Goal: Task Accomplishment & Management: Manage account settings

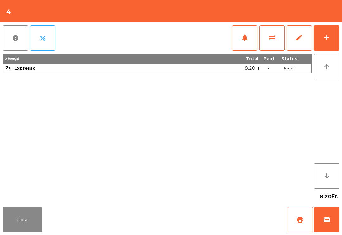
click at [322, 40] on button "add" at bounding box center [326, 37] width 25 height 25
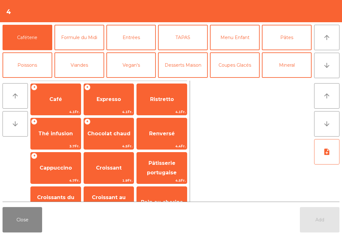
click at [327, 67] on icon "arrow_downward" at bounding box center [327, 65] width 8 height 8
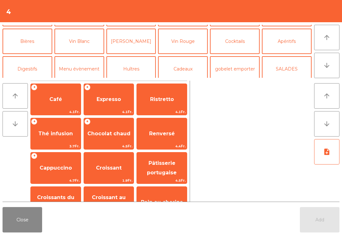
scroll to position [55, 0]
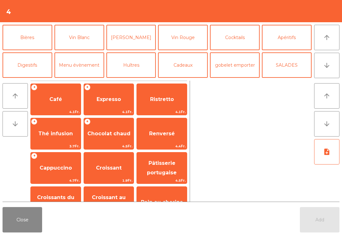
click at [130, 38] on button "[PERSON_NAME]" at bounding box center [131, 37] width 50 height 25
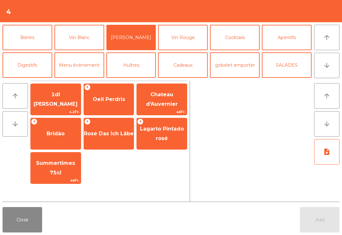
click at [60, 105] on span "1dl [PERSON_NAME]" at bounding box center [56, 99] width 50 height 27
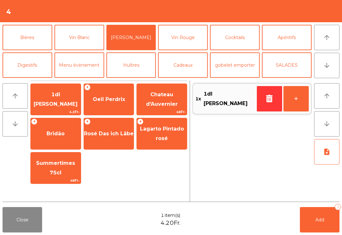
click at [298, 99] on button "+" at bounding box center [296, 98] width 25 height 25
click at [318, 221] on span "Add" at bounding box center [320, 219] width 9 height 6
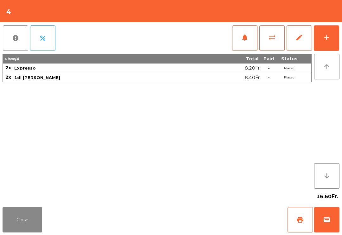
click at [299, 219] on span "print" at bounding box center [301, 219] width 8 height 8
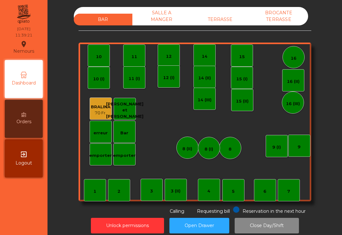
click at [90, 59] on div "10" at bounding box center [99, 55] width 22 height 22
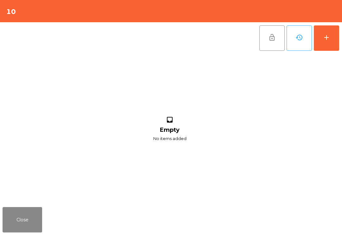
click at [330, 39] on div "add" at bounding box center [327, 38] width 8 height 8
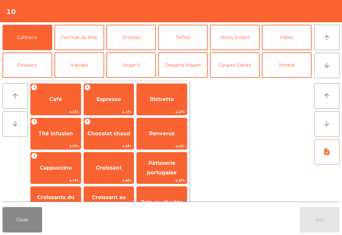
click at [295, 72] on button "Mineral" at bounding box center [287, 64] width 50 height 25
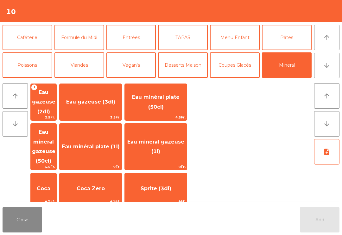
click at [174, 141] on span "Eau minéral gazeuse (1l)" at bounding box center [155, 146] width 57 height 16
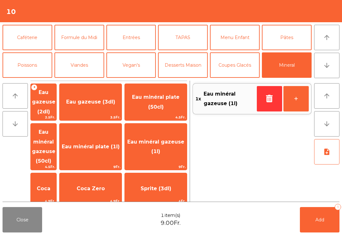
click at [323, 219] on span "Add" at bounding box center [320, 219] width 9 height 6
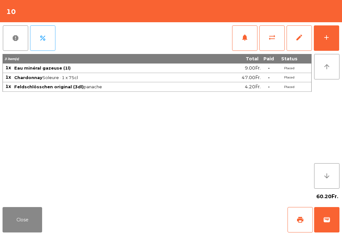
click at [34, 222] on button "Close" at bounding box center [23, 219] width 40 height 25
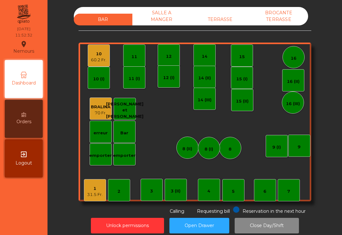
click at [279, 151] on div "9 (I)" at bounding box center [277, 146] width 22 height 22
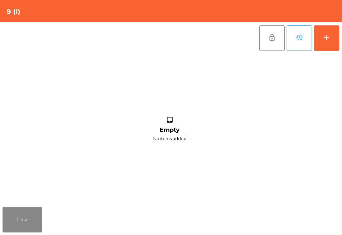
click at [327, 35] on div "add" at bounding box center [327, 38] width 8 height 8
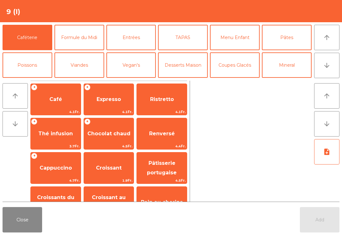
click at [54, 100] on span "Café" at bounding box center [55, 99] width 13 height 6
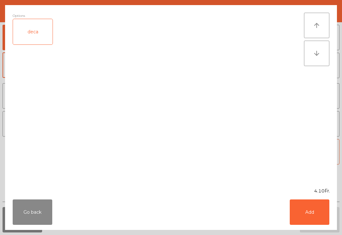
click at [317, 211] on button "Add" at bounding box center [310, 211] width 40 height 25
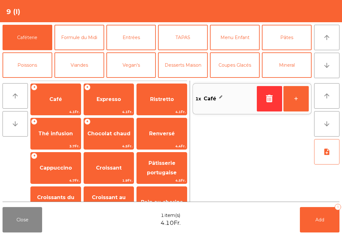
click at [46, 166] on span "Cappuccino" at bounding box center [56, 167] width 32 height 6
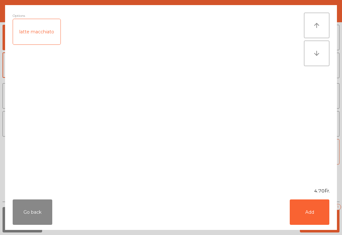
click at [319, 215] on button "Add" at bounding box center [310, 211] width 40 height 25
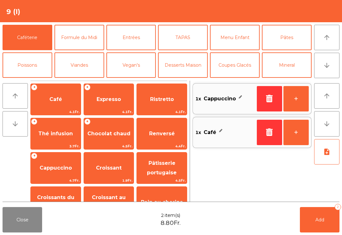
click at [151, 170] on span "Pâtisserie portugaise" at bounding box center [162, 168] width 30 height 16
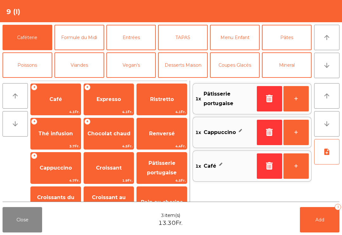
click at [98, 171] on span "Croissant" at bounding box center [109, 167] width 50 height 17
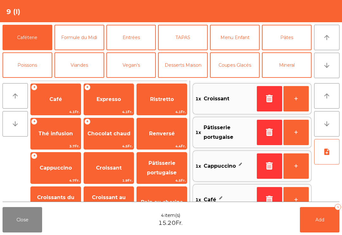
click at [318, 219] on span "Add" at bounding box center [320, 219] width 9 height 6
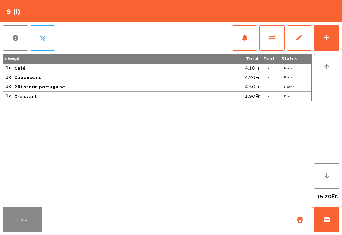
click at [12, 205] on div "Close print wallet" at bounding box center [171, 219] width 342 height 30
click at [23, 216] on button "Close" at bounding box center [23, 219] width 40 height 25
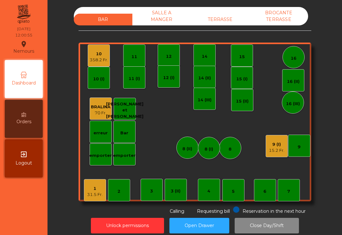
click at [292, 193] on div "7" at bounding box center [289, 190] width 22 height 22
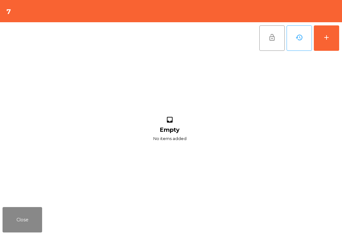
click at [324, 39] on div "add" at bounding box center [327, 38] width 8 height 8
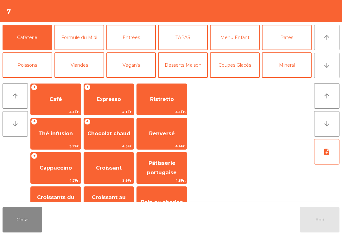
click at [285, 68] on button "Mineral" at bounding box center [287, 64] width 50 height 25
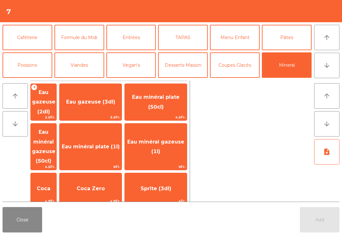
click at [120, 143] on span "Eau minéral plate (1l)" at bounding box center [91, 146] width 58 height 6
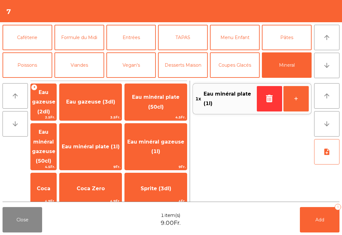
click at [48, 180] on span "Coca" at bounding box center [44, 188] width 26 height 17
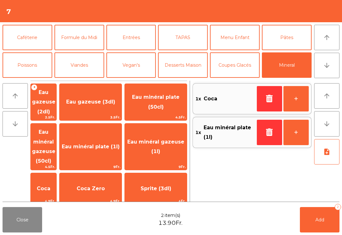
click at [321, 226] on button "Add 2" at bounding box center [320, 219] width 40 height 25
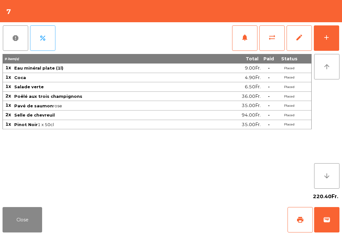
click at [32, 224] on button "Close" at bounding box center [23, 219] width 40 height 25
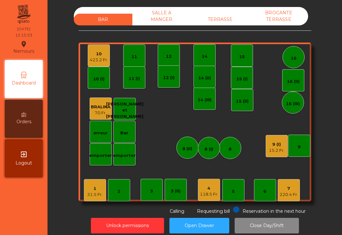
click at [300, 54] on div "16" at bounding box center [294, 57] width 22 height 22
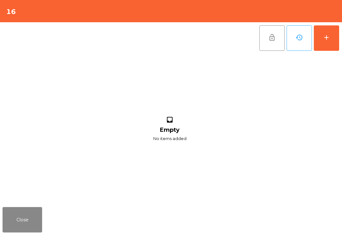
click at [333, 38] on button "add" at bounding box center [326, 37] width 25 height 25
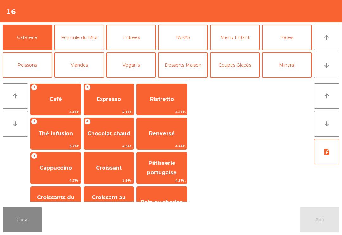
scroll to position [28, 0]
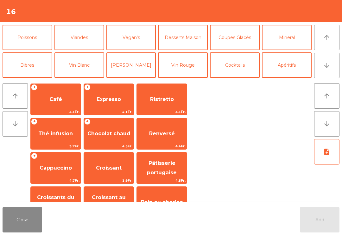
click at [289, 37] on button "Mineral" at bounding box center [287, 37] width 50 height 25
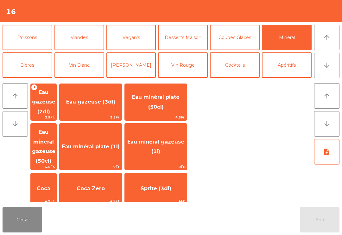
click at [108, 222] on span "Thé froid (3dl)" at bounding box center [91, 225] width 40 height 6
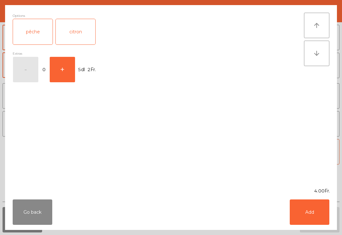
scroll to position [43, 0]
click at [38, 28] on div "pêche" at bounding box center [33, 31] width 40 height 25
click at [304, 212] on button "Add" at bounding box center [310, 211] width 40 height 25
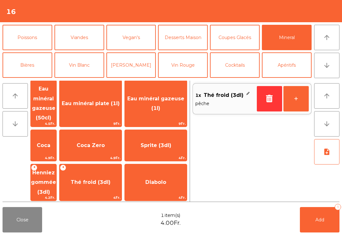
click at [301, 100] on button "+" at bounding box center [296, 98] width 25 height 25
click at [324, 224] on button "Add 2" at bounding box center [320, 219] width 40 height 25
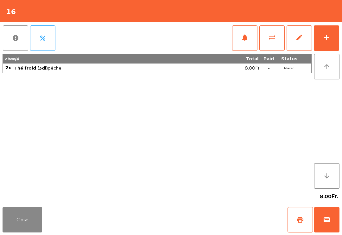
click at [42, 226] on button "Close" at bounding box center [23, 219] width 40 height 25
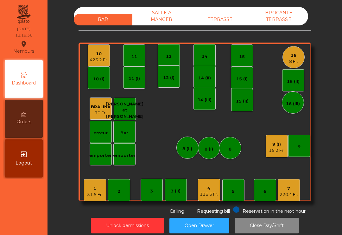
click at [100, 51] on div "10" at bounding box center [99, 54] width 18 height 6
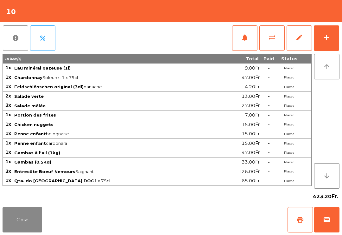
click at [243, 39] on span "notifications" at bounding box center [245, 38] width 8 height 8
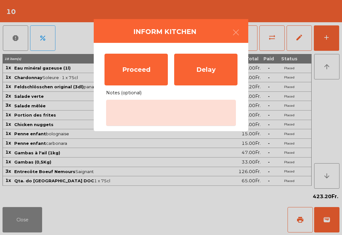
click at [128, 64] on div "Proceed" at bounding box center [136, 70] width 63 height 32
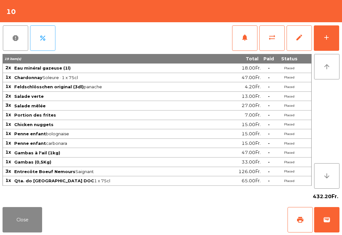
click at [25, 221] on button "Close" at bounding box center [23, 219] width 40 height 25
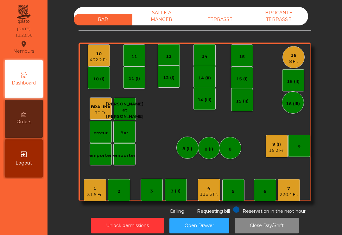
click at [170, 16] on div "SALLE A MANGER" at bounding box center [161, 16] width 59 height 18
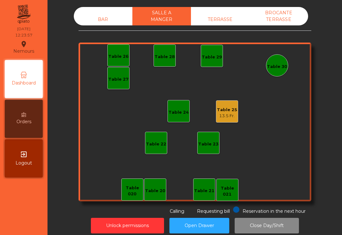
click at [232, 115] on div "13.5 Fr." at bounding box center [227, 115] width 20 height 6
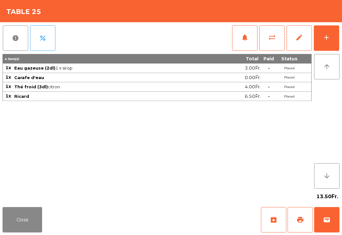
click at [329, 37] on div "add" at bounding box center [327, 38] width 8 height 8
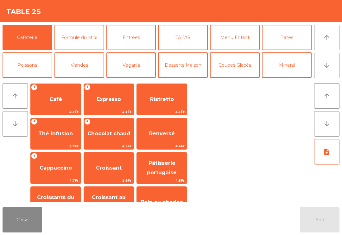
click at [30, 60] on button "Poissons" at bounding box center [28, 64] width 50 height 25
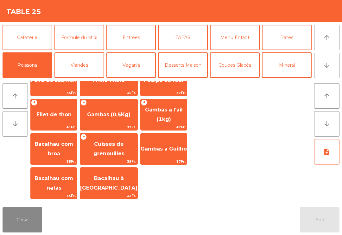
scroll to position [19, 0]
click at [62, 145] on span "Bacalhau com broa" at bounding box center [54, 149] width 39 height 16
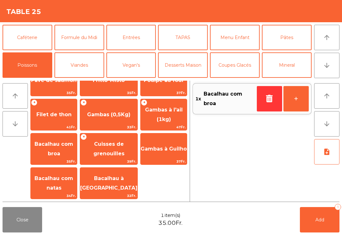
click at [83, 68] on button "Viandes" at bounding box center [80, 64] width 50 height 25
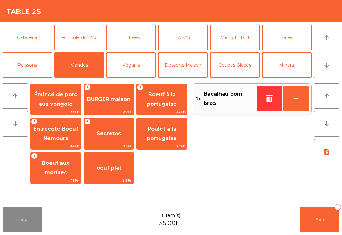
scroll to position [0, 0]
click at [33, 60] on button "Poissons" at bounding box center [28, 64] width 50 height 25
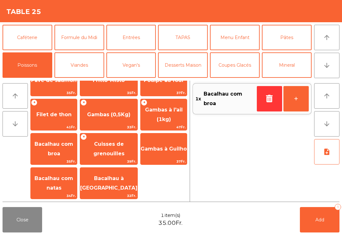
scroll to position [-11, 0]
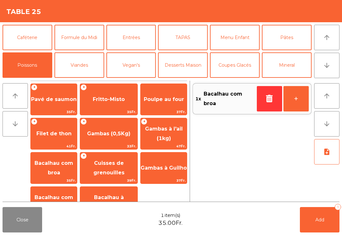
click at [158, 106] on span "Poulpe au four" at bounding box center [164, 99] width 46 height 17
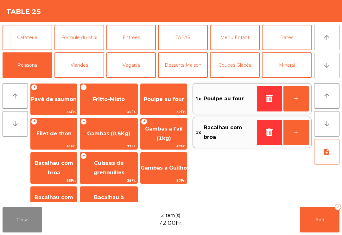
scroll to position [31, 0]
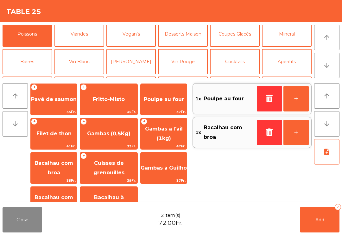
click at [88, 104] on button "La Chasse" at bounding box center [80, 116] width 50 height 25
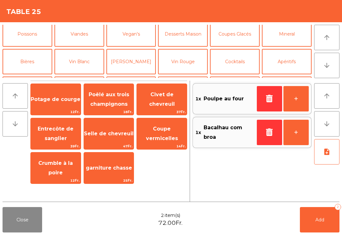
scroll to position [83, 0]
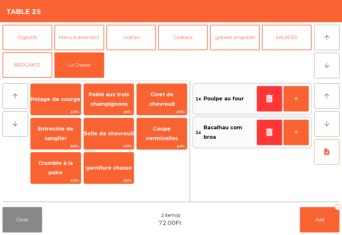
click at [111, 132] on span "Selle de chevreuil" at bounding box center [109, 133] width 50 height 6
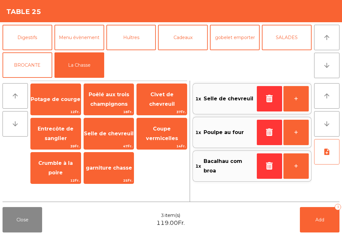
scroll to position [44, 0]
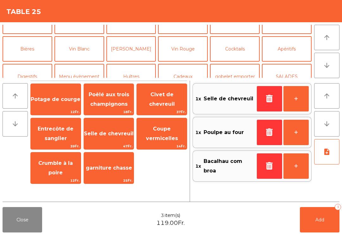
click at [191, 46] on button "Vin Rouge" at bounding box center [183, 48] width 50 height 25
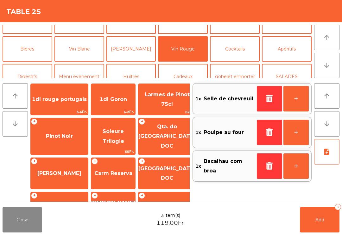
click at [52, 133] on span "Pinot Noir" at bounding box center [59, 136] width 27 height 6
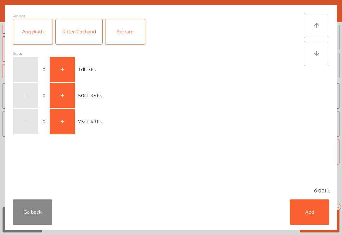
click at [66, 66] on button "+" at bounding box center [62, 69] width 25 height 25
click at [58, 67] on button "+" at bounding box center [62, 69] width 25 height 25
click at [62, 65] on button "+" at bounding box center [62, 69] width 25 height 25
click at [81, 31] on div "Ritter-Cochand" at bounding box center [79, 31] width 47 height 25
click at [312, 215] on button "Add" at bounding box center [310, 211] width 40 height 25
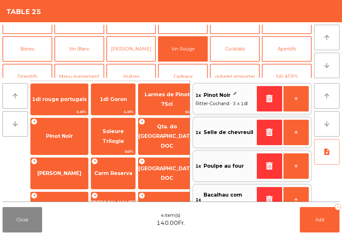
click at [320, 219] on span "Add" at bounding box center [320, 219] width 9 height 6
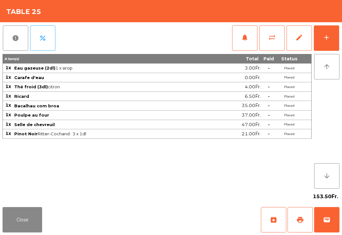
click at [24, 229] on button "Close" at bounding box center [23, 219] width 40 height 25
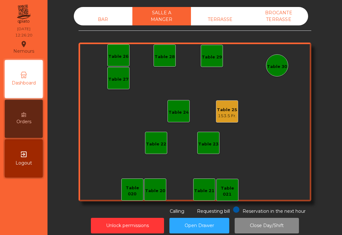
click at [84, 22] on div "BAR" at bounding box center [103, 20] width 59 height 12
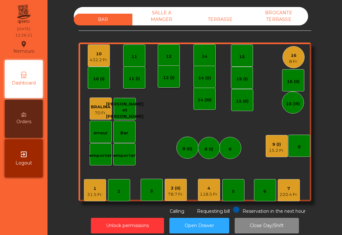
click at [292, 65] on div "16 8 Fr." at bounding box center [294, 57] width 22 height 22
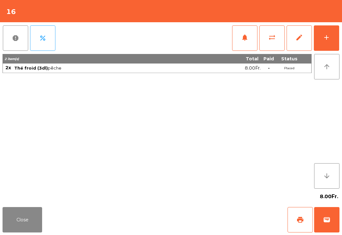
click at [325, 45] on button "add" at bounding box center [326, 37] width 25 height 25
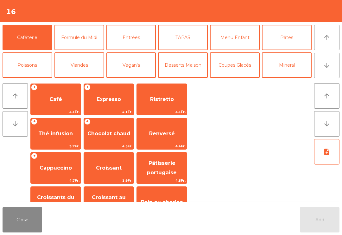
click at [301, 72] on button "Mineral" at bounding box center [287, 64] width 50 height 25
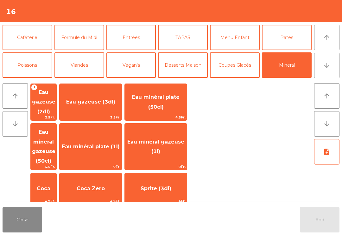
click at [102, 138] on span "Eau minéral plate (1l)" at bounding box center [91, 146] width 62 height 17
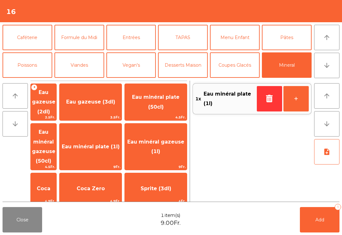
click at [153, 133] on span "Eau minéral gazeuse (1l)" at bounding box center [156, 146] width 62 height 27
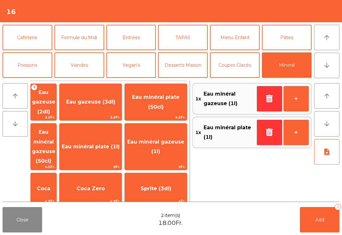
click at [326, 221] on button "Add 2" at bounding box center [320, 219] width 40 height 25
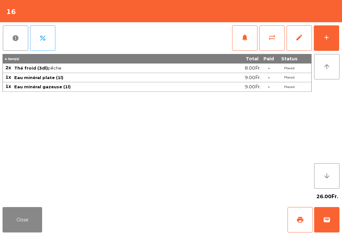
click at [33, 209] on button "Close" at bounding box center [23, 219] width 40 height 25
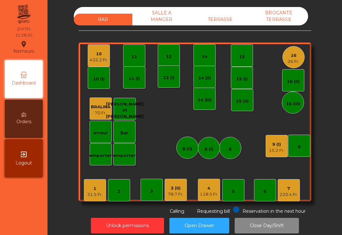
click at [297, 188] on div "7" at bounding box center [289, 188] width 18 height 6
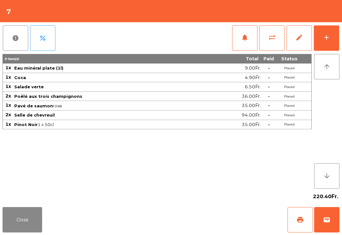
click at [239, 49] on button "notifications" at bounding box center [244, 37] width 25 height 25
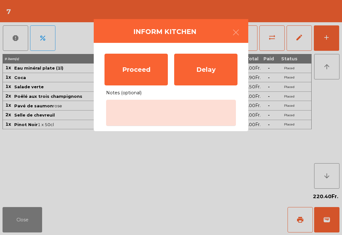
click at [143, 84] on div "Proceed" at bounding box center [136, 70] width 63 height 32
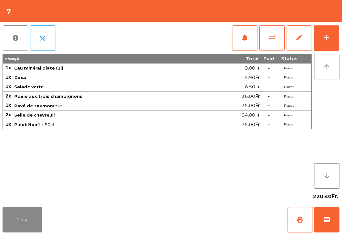
click at [16, 231] on button "Close" at bounding box center [23, 219] width 40 height 25
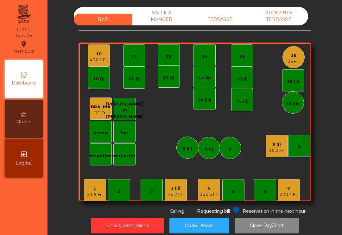
click at [97, 53] on div "10" at bounding box center [99, 54] width 18 height 6
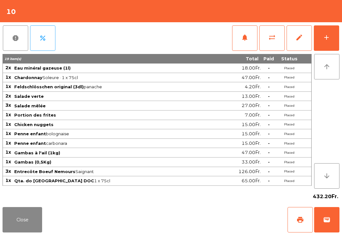
click at [331, 38] on button "add" at bounding box center [326, 37] width 25 height 25
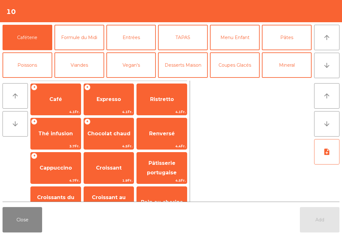
click at [130, 45] on button "Entrées" at bounding box center [131, 37] width 50 height 25
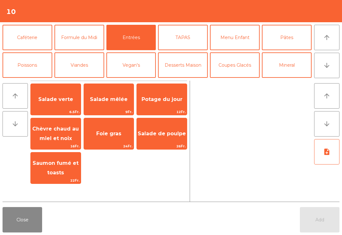
click at [49, 103] on span "Salade verte" at bounding box center [56, 99] width 50 height 17
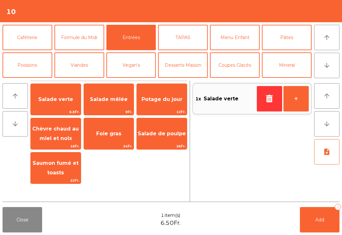
click at [325, 216] on button "Add 1" at bounding box center [320, 219] width 40 height 25
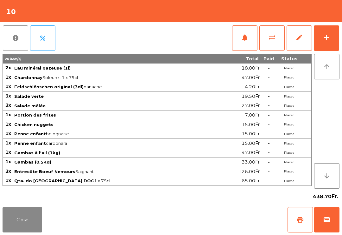
click at [31, 231] on button "Close" at bounding box center [23, 219] width 40 height 25
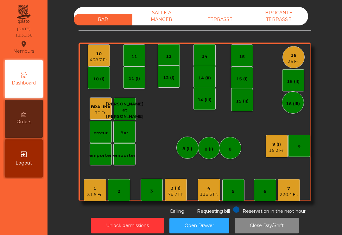
click at [176, 190] on div "3 (II)" at bounding box center [176, 188] width 16 height 6
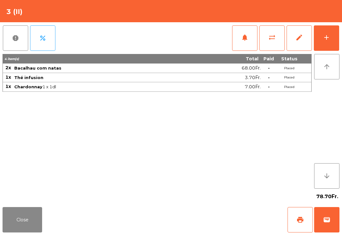
click at [22, 230] on button "Close" at bounding box center [23, 219] width 40 height 25
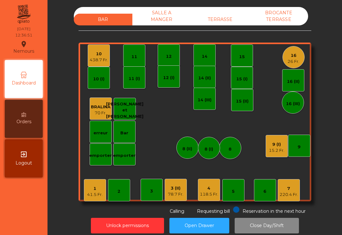
click at [280, 149] on div "15.2 Fr." at bounding box center [277, 150] width 16 height 6
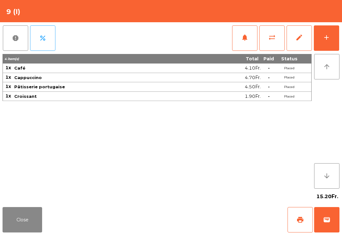
click at [16, 227] on button "Close" at bounding box center [23, 219] width 40 height 25
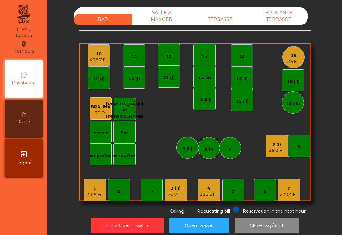
click at [301, 145] on div "9" at bounding box center [299, 147] width 3 height 6
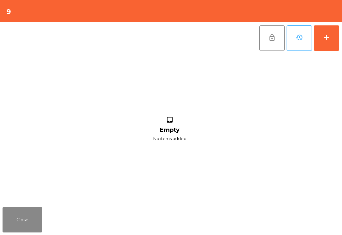
click at [326, 46] on button "add" at bounding box center [326, 37] width 25 height 25
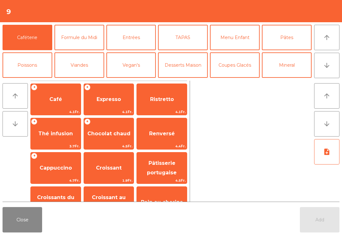
click at [297, 67] on button "Mineral" at bounding box center [287, 64] width 50 height 25
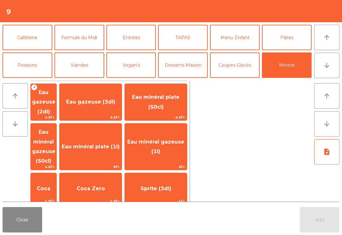
click at [56, 164] on span "4.5Fr." at bounding box center [44, 167] width 26 height 6
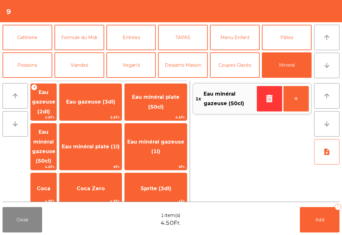
click at [325, 220] on button "Add 1" at bounding box center [320, 219] width 40 height 25
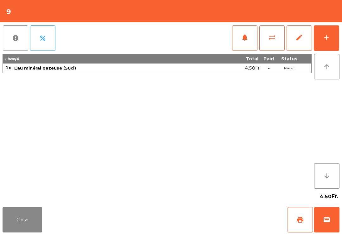
click at [33, 224] on button "Close" at bounding box center [23, 219] width 40 height 25
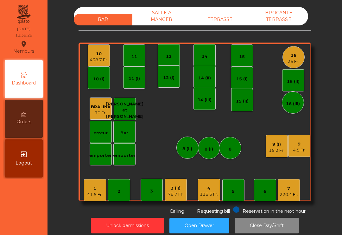
click at [302, 148] on div "4.5 Fr." at bounding box center [299, 150] width 13 height 6
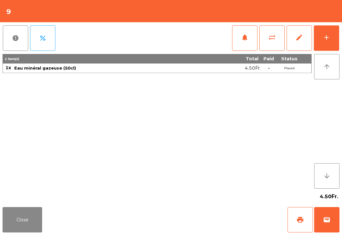
click at [322, 45] on button "add" at bounding box center [326, 37] width 25 height 25
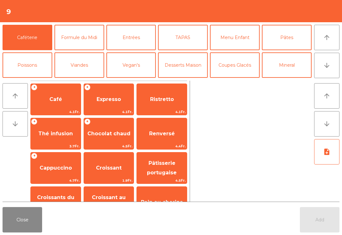
click at [333, 67] on button "arrow_downward" at bounding box center [326, 65] width 25 height 25
click at [338, 38] on button "arrow_upward" at bounding box center [326, 37] width 25 height 25
click at [18, 68] on button "Poissons" at bounding box center [28, 64] width 50 height 25
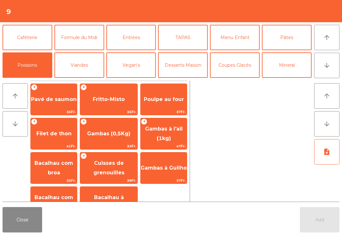
click at [158, 140] on span "Gambas à l'ail (1kg)" at bounding box center [164, 133] width 38 height 16
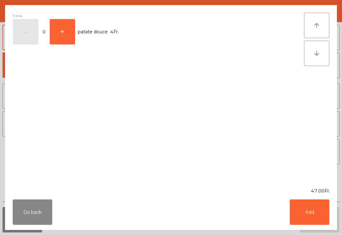
click at [314, 215] on button "Add" at bounding box center [310, 211] width 40 height 25
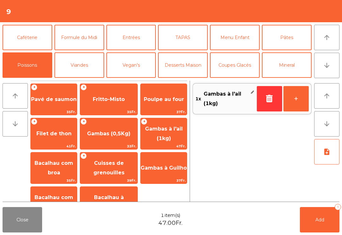
click at [332, 151] on button "note_add" at bounding box center [326, 151] width 25 height 25
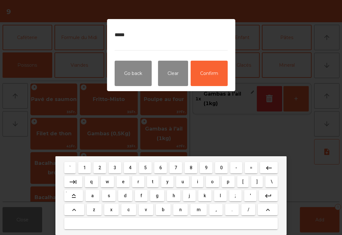
type textarea "******"
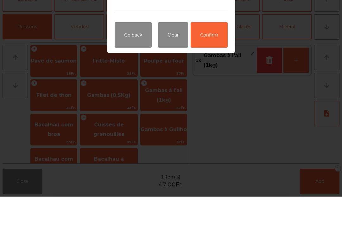
click at [208, 61] on button "Confirm" at bounding box center [209, 73] width 37 height 25
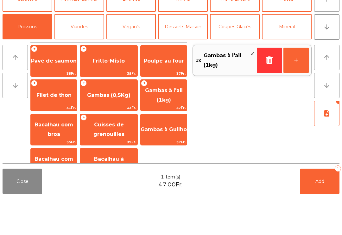
click at [320, 222] on span "Add" at bounding box center [320, 219] width 9 height 6
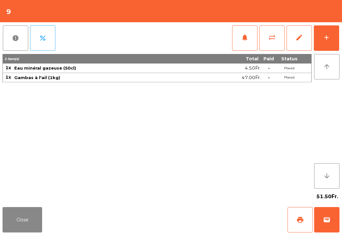
click at [326, 41] on div "add" at bounding box center [327, 38] width 8 height 8
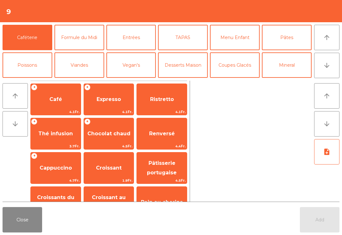
click at [329, 70] on button "arrow_downward" at bounding box center [326, 65] width 25 height 25
click at [74, 80] on button "Vin Blanc" at bounding box center [80, 92] width 50 height 25
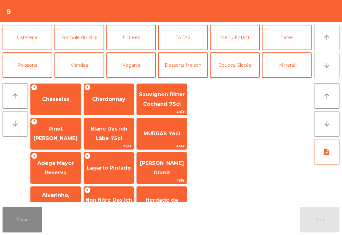
scroll to position [55, 0]
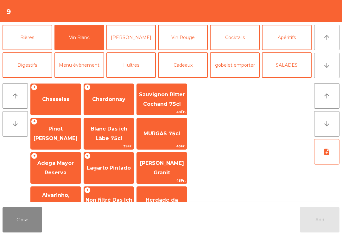
click at [100, 105] on span "Chardonnay" at bounding box center [109, 99] width 50 height 17
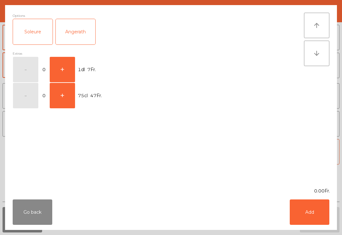
click at [58, 70] on button "+" at bounding box center [62, 69] width 25 height 25
click at [311, 211] on button "Add" at bounding box center [310, 211] width 40 height 25
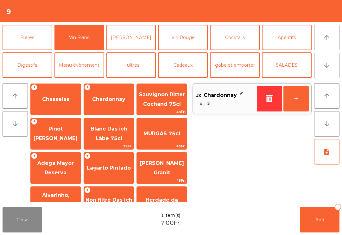
click at [25, 44] on button "Bières" at bounding box center [28, 37] width 50 height 25
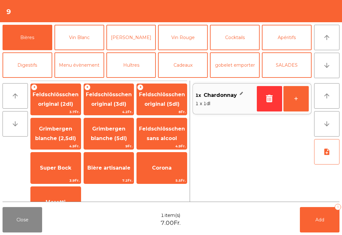
click at [97, 105] on span "Feldschlösschen original (3dl)" at bounding box center [109, 99] width 46 height 16
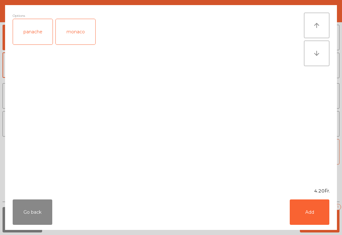
click at [328, 218] on button "Add" at bounding box center [310, 211] width 40 height 25
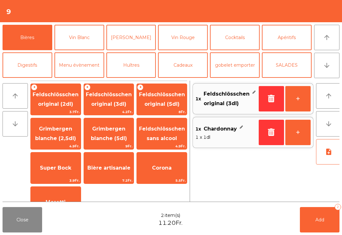
click at [320, 221] on span "Add" at bounding box center [320, 219] width 9 height 6
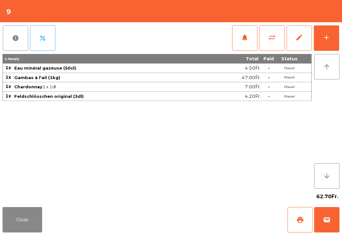
click at [35, 225] on button "Close" at bounding box center [23, 219] width 40 height 25
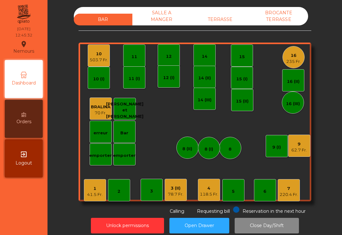
click at [93, 195] on div "41.5 Fr." at bounding box center [95, 194] width 16 height 6
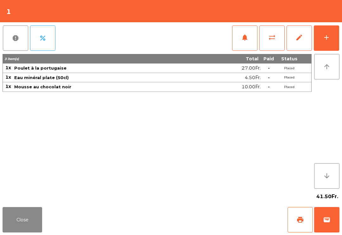
click at [295, 221] on button "print" at bounding box center [300, 219] width 25 height 25
click at [9, 226] on button "Close" at bounding box center [23, 219] width 40 height 25
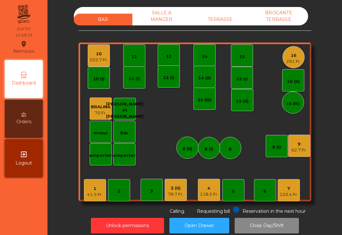
click at [211, 193] on div "118.5 Fr." at bounding box center [209, 194] width 18 height 6
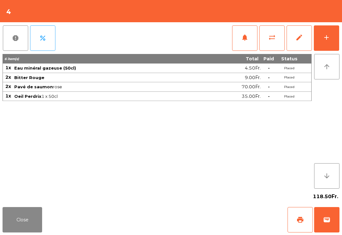
click at [338, 39] on button "add" at bounding box center [326, 37] width 25 height 25
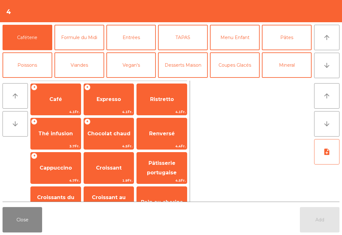
click at [115, 98] on span "Expresso" at bounding box center [109, 99] width 24 height 6
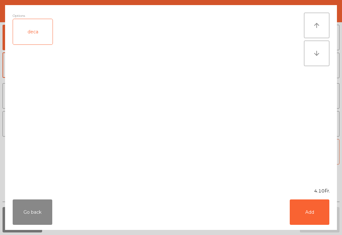
click at [319, 206] on button "Add" at bounding box center [310, 211] width 40 height 25
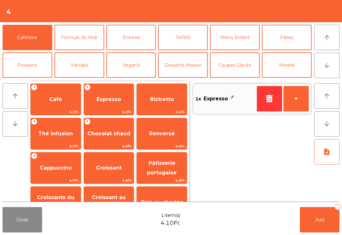
click at [329, 223] on button "Add 1" at bounding box center [320, 219] width 40 height 25
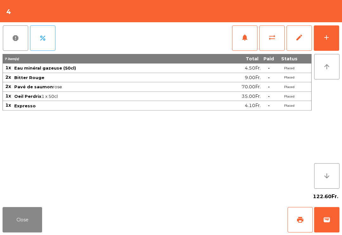
click at [12, 229] on button "Close" at bounding box center [23, 219] width 40 height 25
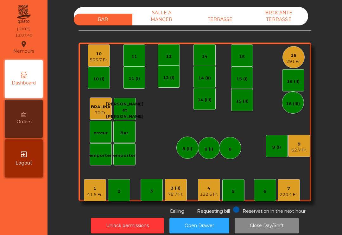
click at [211, 195] on div "122.6 Fr." at bounding box center [209, 194] width 18 height 6
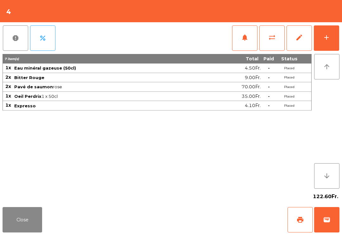
click at [302, 219] on span "print" at bounding box center [301, 219] width 8 height 8
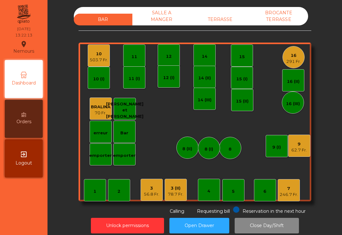
click at [179, 186] on div "3 (II)" at bounding box center [176, 188] width 16 height 6
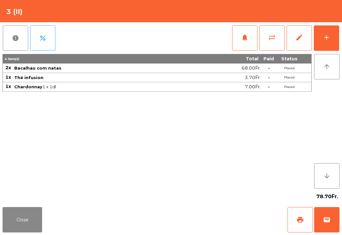
click at [271, 37] on span "sync_alt" at bounding box center [272, 38] width 8 height 8
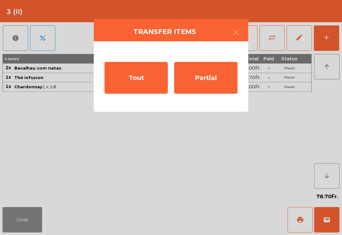
click at [212, 78] on div "Partial" at bounding box center [205, 78] width 63 height 32
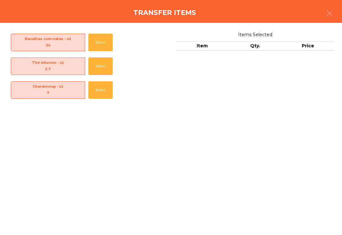
click at [97, 90] on button "Select" at bounding box center [100, 89] width 24 height 17
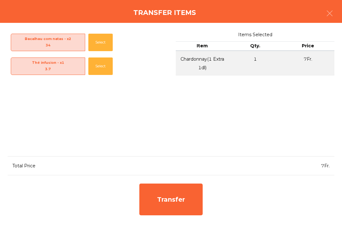
click at [100, 40] on button "Select" at bounding box center [100, 42] width 24 height 17
click at [180, 189] on div "Transfer" at bounding box center [170, 199] width 63 height 32
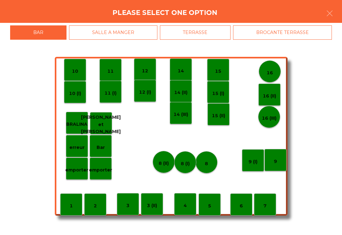
click at [184, 162] on p "8 (I)" at bounding box center [185, 163] width 9 height 7
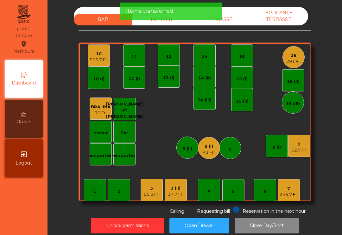
click at [209, 147] on div "8 (I)" at bounding box center [209, 146] width 12 height 6
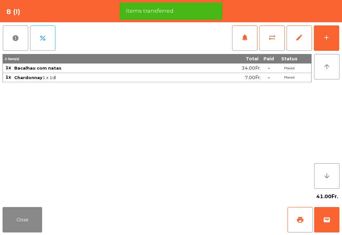
click at [295, 220] on button "print" at bounding box center [300, 219] width 25 height 25
click at [24, 222] on button "Close" at bounding box center [23, 219] width 40 height 25
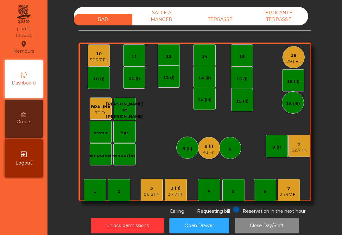
click at [182, 188] on div "3 (II)" at bounding box center [176, 188] width 16 height 6
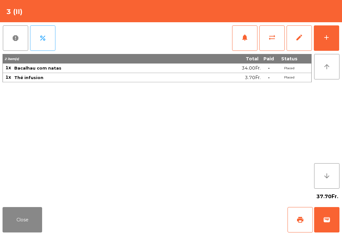
click at [35, 213] on button "Close" at bounding box center [23, 219] width 40 height 25
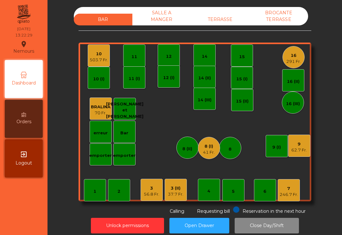
click at [175, 194] on div "37.7 Fr." at bounding box center [176, 194] width 16 height 6
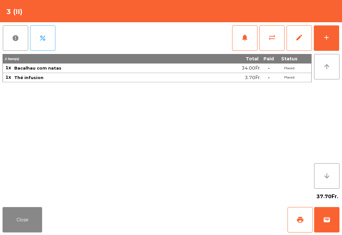
click at [277, 40] on button "sync_alt" at bounding box center [272, 37] width 25 height 25
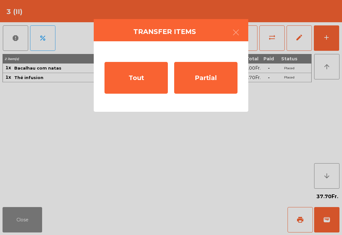
click at [146, 76] on div "Tout" at bounding box center [136, 78] width 63 height 32
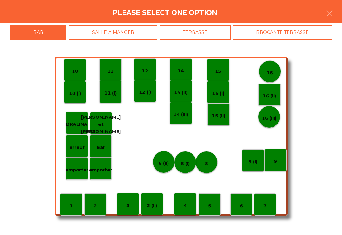
click at [188, 162] on p "8 (I)" at bounding box center [185, 163] width 9 height 7
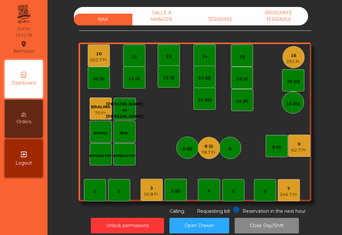
click at [209, 148] on div "8 (I)" at bounding box center [209, 146] width 16 height 6
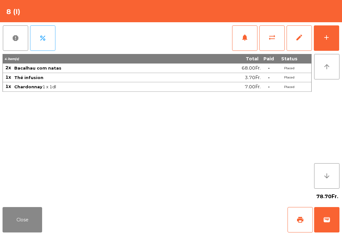
click at [269, 40] on span "sync_alt" at bounding box center [272, 38] width 8 height 8
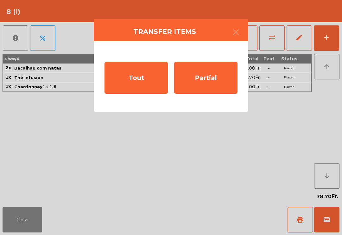
click at [202, 78] on div "Partial" at bounding box center [205, 78] width 63 height 32
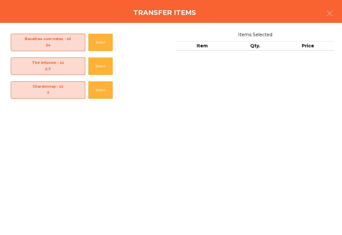
click at [98, 62] on button "Select" at bounding box center [100, 65] width 24 height 17
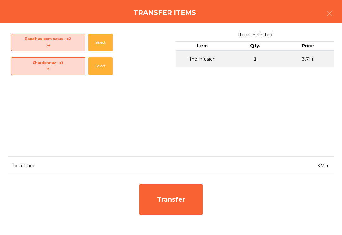
click at [95, 40] on button "Select" at bounding box center [100, 42] width 24 height 17
click at [166, 199] on div "Transfer" at bounding box center [170, 199] width 63 height 32
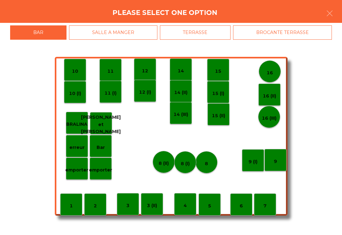
click at [211, 161] on div "8" at bounding box center [207, 162] width 22 height 22
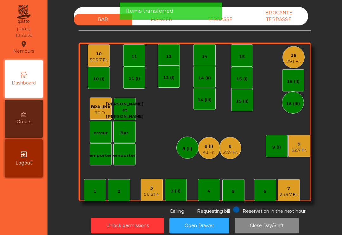
click at [233, 151] on div "37.7 Fr." at bounding box center [230, 152] width 16 height 6
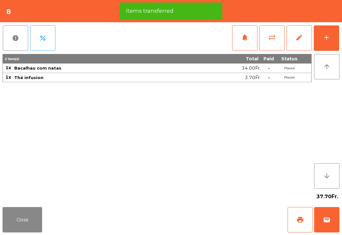
click at [298, 212] on button "print" at bounding box center [300, 219] width 25 height 25
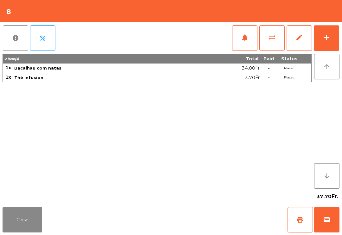
click at [24, 188] on div "2 item(s) Total Paid Status 1x Bacalhau com natas 34.00Fr. - Placed 1x Thé infu…" at bounding box center [157, 121] width 309 height 134
click at [34, 215] on button "Close" at bounding box center [23, 219] width 40 height 25
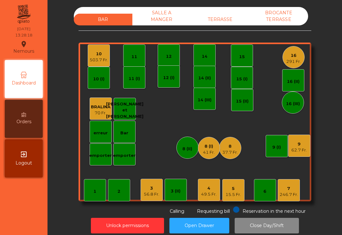
click at [234, 186] on div "5" at bounding box center [234, 188] width 16 height 6
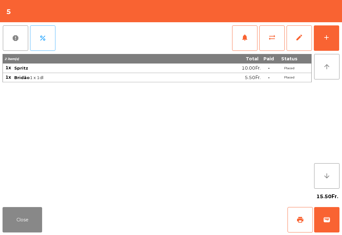
click at [329, 39] on div "add" at bounding box center [327, 38] width 8 height 8
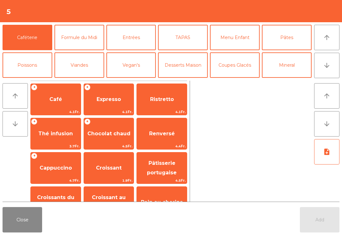
click at [27, 65] on button "Poissons" at bounding box center [28, 64] width 50 height 25
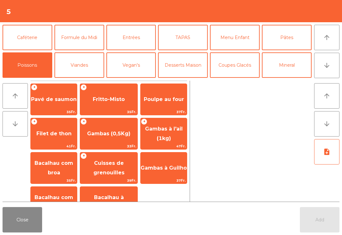
click at [59, 170] on span "Bacalhau com broa" at bounding box center [54, 168] width 39 height 16
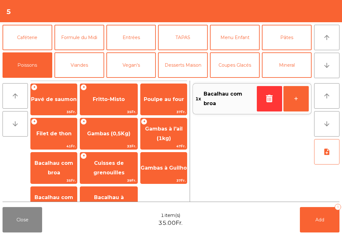
click at [18, 230] on button "Close" at bounding box center [23, 219] width 40 height 25
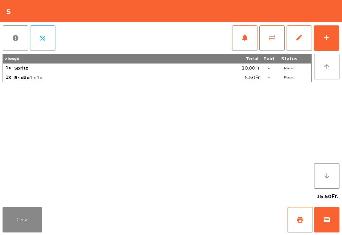
click at [330, 42] on button "add" at bounding box center [326, 37] width 25 height 25
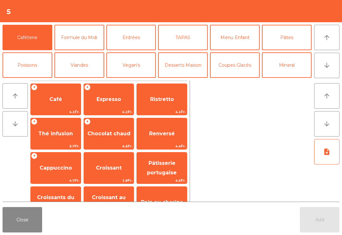
click at [36, 63] on button "Poissons" at bounding box center [28, 64] width 50 height 25
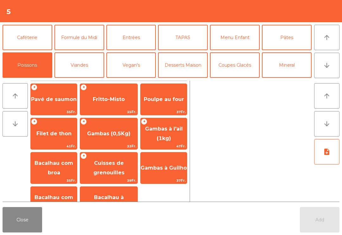
click at [56, 167] on span "Bacalhau com broa" at bounding box center [54, 167] width 46 height 27
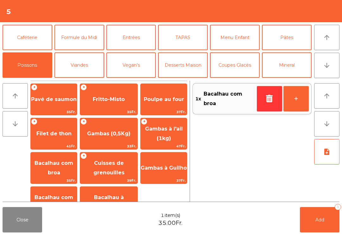
click at [59, 168] on span "Bacalhau com broa" at bounding box center [54, 167] width 46 height 27
click at [331, 155] on button "note_add" at bounding box center [326, 151] width 25 height 25
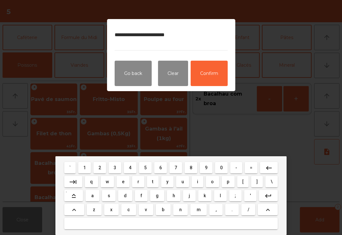
type textarea "**********"
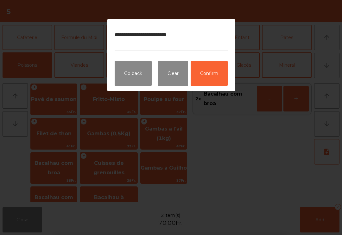
click at [209, 72] on button "Confirm" at bounding box center [209, 73] width 37 height 25
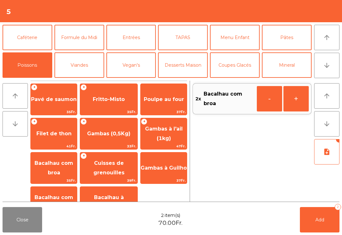
click at [330, 223] on button "Add 2" at bounding box center [320, 219] width 40 height 25
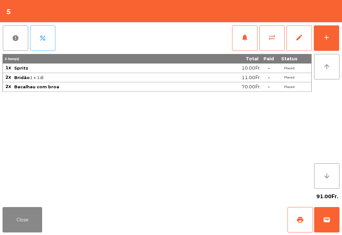
click at [20, 217] on button "Close" at bounding box center [23, 219] width 40 height 25
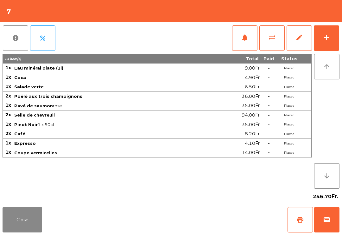
click at [289, 220] on button "print" at bounding box center [300, 219] width 25 height 25
click at [35, 223] on button "Close" at bounding box center [23, 219] width 40 height 25
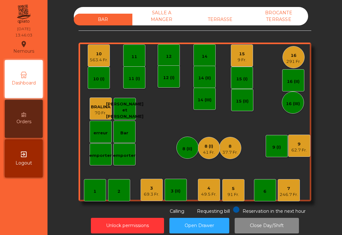
click at [300, 155] on div "9 62.7 Fr." at bounding box center [299, 145] width 22 height 22
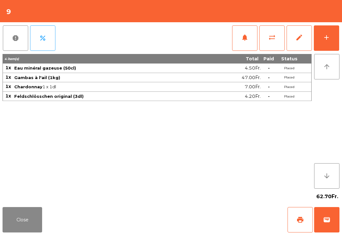
click at [327, 45] on button "add" at bounding box center [326, 37] width 25 height 25
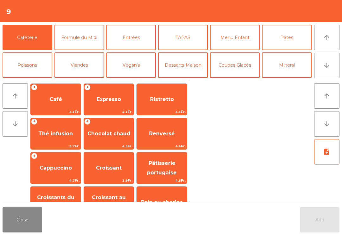
click at [196, 69] on button "Desserts Maison" at bounding box center [183, 64] width 50 height 25
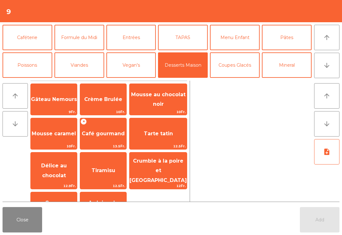
click at [45, 102] on span "Gâteau Nemours" at bounding box center [54, 99] width 46 height 6
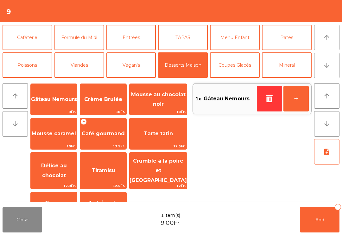
click at [322, 218] on span "Add" at bounding box center [320, 219] width 9 height 6
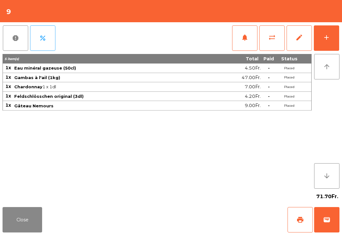
click at [18, 222] on button "Close" at bounding box center [23, 219] width 40 height 25
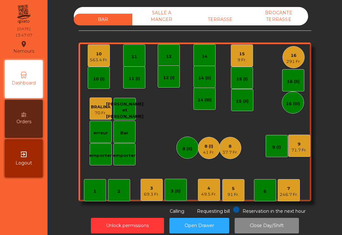
click at [206, 196] on div "49.5 Fr." at bounding box center [209, 194] width 16 height 6
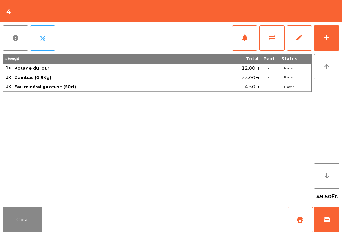
click at [241, 38] on button "notifications" at bounding box center [244, 37] width 25 height 25
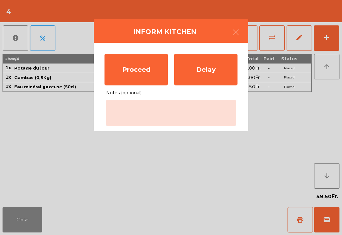
click at [127, 66] on div "Proceed" at bounding box center [136, 70] width 63 height 32
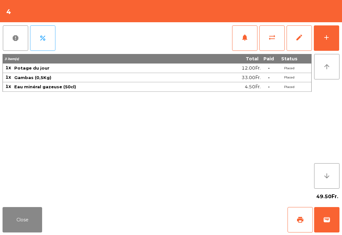
click at [14, 220] on button "Close" at bounding box center [23, 219] width 40 height 25
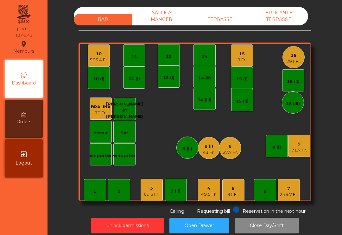
click at [294, 153] on div "9 71.7 Fr." at bounding box center [299, 145] width 22 height 22
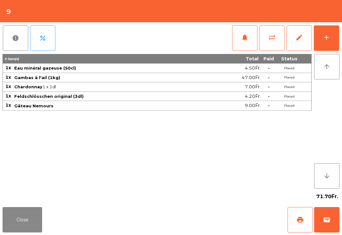
click at [14, 225] on button "Close" at bounding box center [23, 219] width 40 height 25
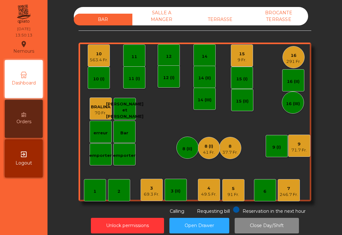
click at [297, 61] on div "291 Fr." at bounding box center [293, 61] width 15 height 6
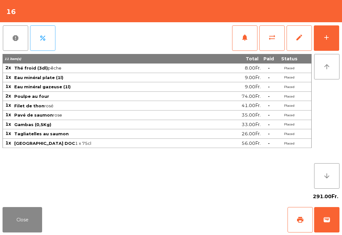
click at [323, 42] on button "add" at bounding box center [326, 37] width 25 height 25
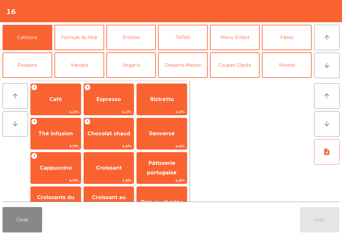
click at [116, 103] on span "Expresso" at bounding box center [109, 99] width 50 height 17
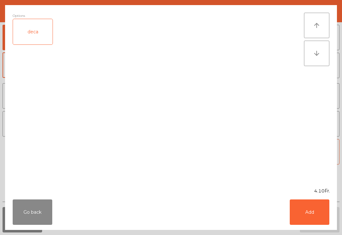
click at [308, 213] on button "Add" at bounding box center [310, 211] width 40 height 25
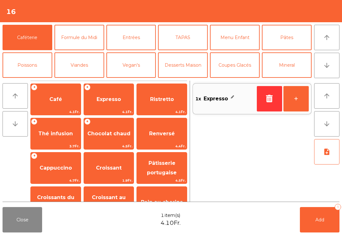
click at [289, 104] on button "+" at bounding box center [296, 98] width 25 height 25
click at [295, 97] on button "+" at bounding box center [296, 98] width 25 height 25
click at [161, 103] on span "Ristretto" at bounding box center [162, 99] width 50 height 17
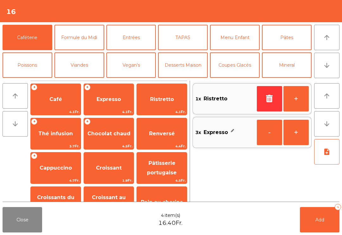
click at [24, 107] on button "Digestifs" at bounding box center [28, 119] width 50 height 25
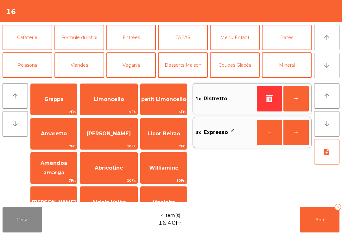
click at [117, 102] on span "Limoncello" at bounding box center [109, 99] width 30 height 6
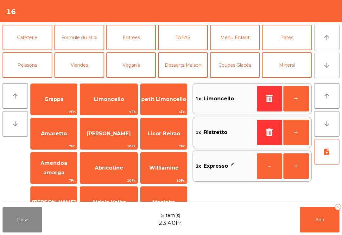
scroll to position [59, 0]
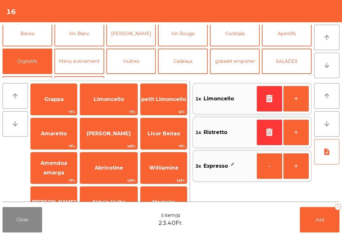
click at [305, 216] on button "Add 5" at bounding box center [320, 219] width 40 height 25
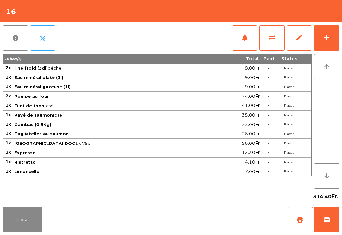
click at [7, 231] on button "Close" at bounding box center [23, 219] width 40 height 25
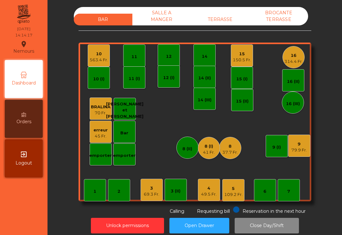
click at [108, 52] on div "10 563.4 Fr." at bounding box center [99, 55] width 22 height 22
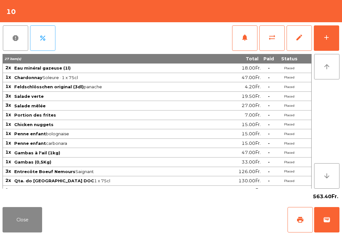
click at [327, 41] on button "add" at bounding box center [326, 37] width 25 height 25
click at [326, 37] on div "add" at bounding box center [327, 38] width 8 height 8
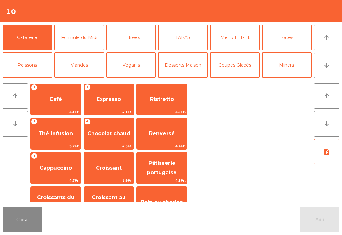
click at [110, 95] on span "Expresso" at bounding box center [109, 99] width 50 height 17
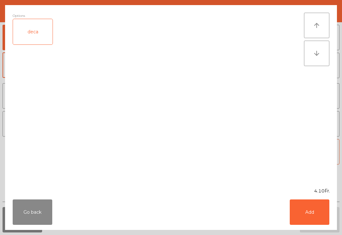
click at [318, 215] on button "Add" at bounding box center [310, 211] width 40 height 25
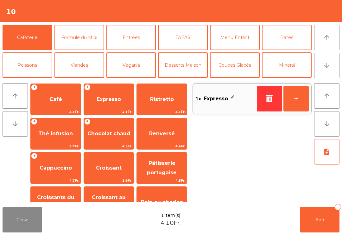
click at [303, 99] on button "+" at bounding box center [296, 98] width 25 height 25
click at [300, 97] on button "+" at bounding box center [296, 98] width 25 height 25
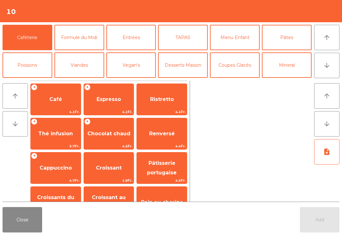
click at [17, 217] on button "Close" at bounding box center [23, 219] width 40 height 25
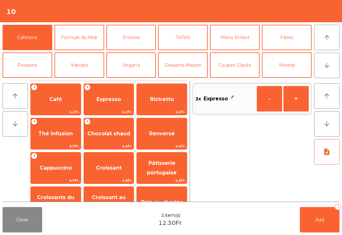
click at [315, 215] on button "Add 3" at bounding box center [320, 219] width 40 height 25
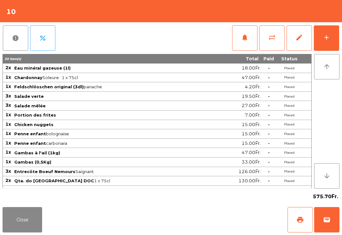
click at [56, 214] on div "Close print wallet" at bounding box center [171, 219] width 342 height 30
click at [21, 220] on button "Close" at bounding box center [23, 219] width 40 height 25
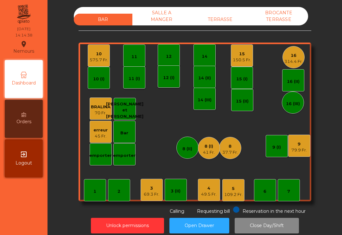
click at [296, 183] on div "7" at bounding box center [289, 190] width 22 height 22
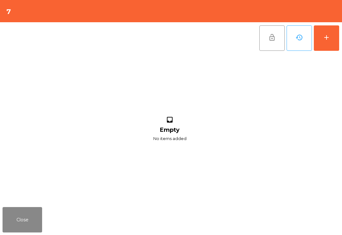
click at [327, 48] on button "add" at bounding box center [326, 37] width 25 height 25
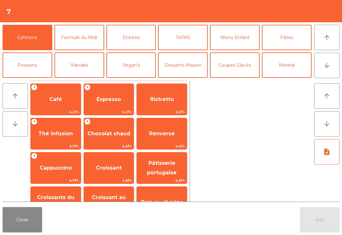
click at [64, 97] on span "Café" at bounding box center [56, 99] width 50 height 17
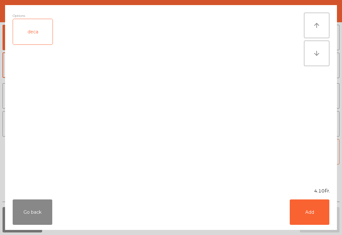
click at [323, 220] on button "Add" at bounding box center [310, 211] width 40 height 25
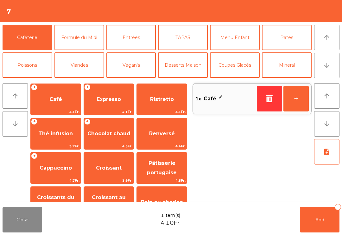
click at [331, 223] on button "Add 1" at bounding box center [320, 219] width 40 height 25
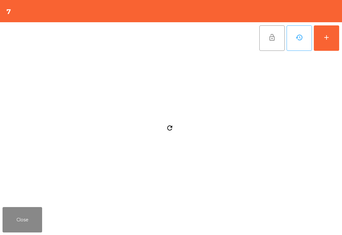
click at [16, 218] on button "Close" at bounding box center [23, 219] width 40 height 25
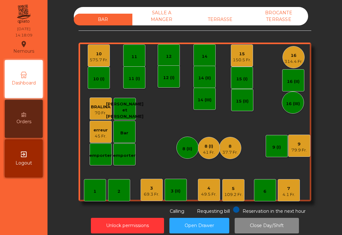
click at [148, 195] on div "69.3 Fr." at bounding box center [152, 194] width 16 height 6
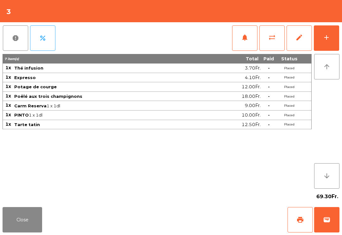
click at [327, 40] on div "add" at bounding box center [327, 38] width 8 height 8
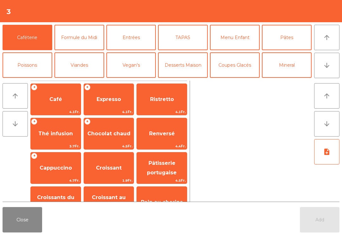
click at [122, 104] on span "Expresso" at bounding box center [109, 99] width 50 height 17
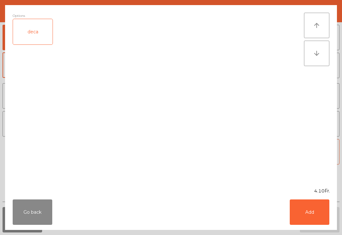
click at [314, 213] on button "Add" at bounding box center [310, 211] width 40 height 25
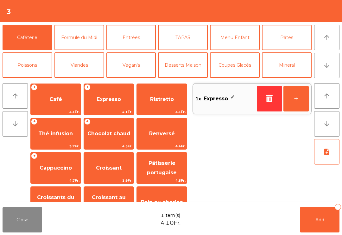
click at [303, 106] on button "+" at bounding box center [296, 98] width 25 height 25
click at [321, 213] on button "Add 2" at bounding box center [320, 219] width 40 height 25
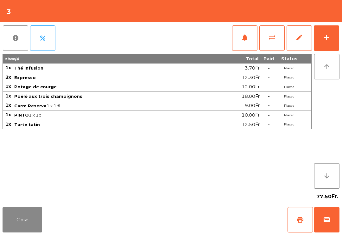
click at [302, 217] on span "print" at bounding box center [301, 219] width 8 height 8
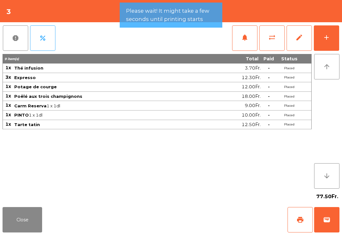
click at [17, 222] on button "Close" at bounding box center [23, 219] width 40 height 25
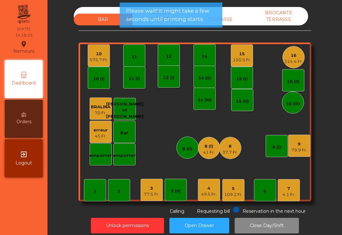
click at [250, 54] on div "15" at bounding box center [242, 54] width 18 height 6
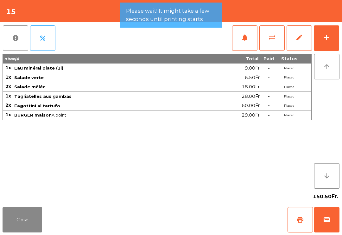
click at [245, 33] on button "notifications" at bounding box center [244, 37] width 25 height 25
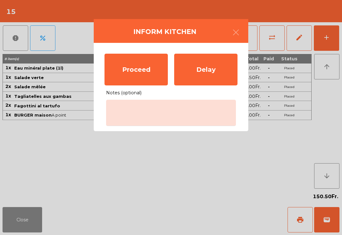
click at [146, 69] on div "Proceed" at bounding box center [136, 70] width 63 height 32
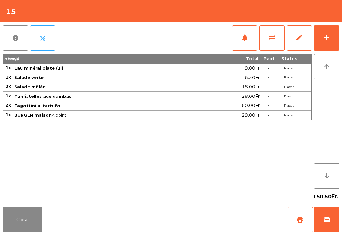
click at [3, 218] on button "Close" at bounding box center [23, 219] width 40 height 25
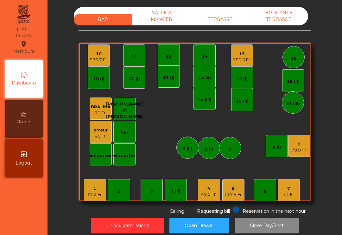
click at [284, 192] on div "4.1 Fr." at bounding box center [289, 194] width 13 height 6
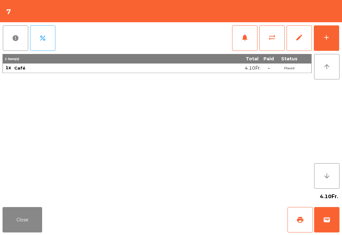
click at [304, 225] on button "print" at bounding box center [300, 219] width 25 height 25
click at [330, 219] on span "wallet" at bounding box center [327, 219] width 8 height 8
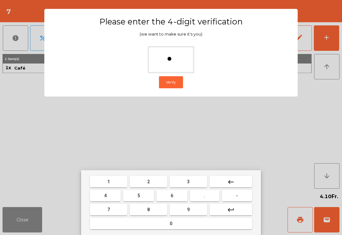
type input "**"
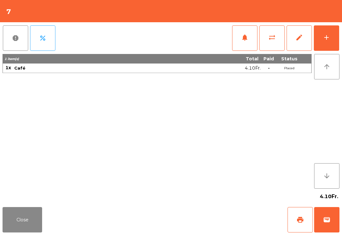
click at [227, 217] on div "Close print wallet" at bounding box center [171, 219] width 342 height 30
click at [212, 217] on div "Close print wallet" at bounding box center [171, 219] width 342 height 30
click at [213, 222] on div "Close print wallet" at bounding box center [171, 219] width 342 height 30
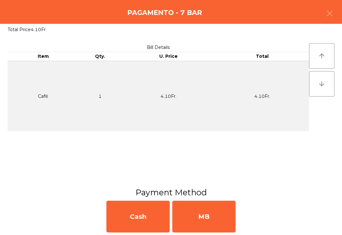
click at [226, 222] on div "MB" at bounding box center [203, 216] width 63 height 32
click at [212, 228] on div "No" at bounding box center [203, 216] width 63 height 32
click at [215, 220] on div "No" at bounding box center [203, 216] width 63 height 32
click at [210, 205] on div "No" at bounding box center [203, 216] width 63 height 32
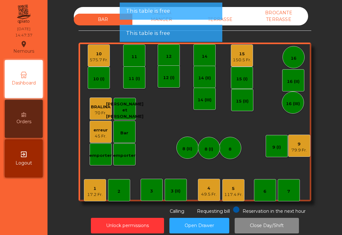
click at [296, 63] on div "16" at bounding box center [294, 57] width 22 height 22
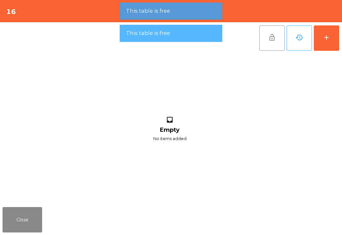
click at [329, 43] on button "add" at bounding box center [326, 37] width 25 height 25
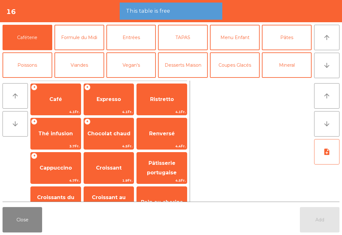
click at [113, 107] on span "Expresso" at bounding box center [109, 99] width 50 height 17
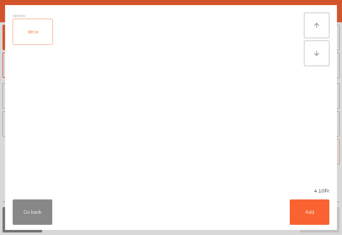
click at [311, 210] on button "Add" at bounding box center [310, 211] width 40 height 25
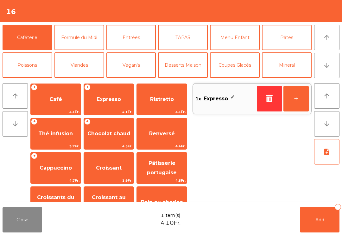
click at [300, 101] on button "+" at bounding box center [296, 98] width 25 height 25
click at [323, 218] on span "Add" at bounding box center [320, 219] width 9 height 6
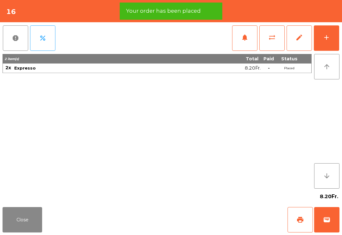
click at [28, 213] on button "Close" at bounding box center [23, 219] width 40 height 25
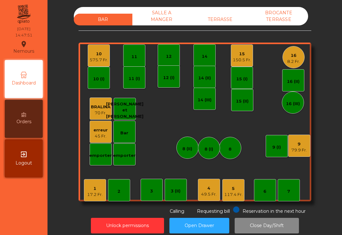
click at [297, 155] on div "9 79.9 Fr." at bounding box center [299, 145] width 22 height 22
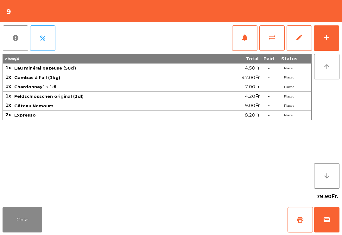
click at [332, 220] on button "wallet" at bounding box center [326, 219] width 25 height 25
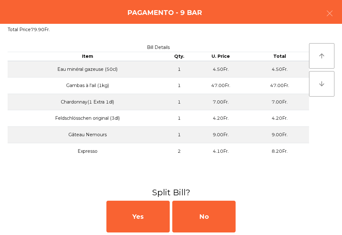
click at [210, 218] on div "No" at bounding box center [203, 216] width 63 height 32
click at [204, 221] on div "MB" at bounding box center [203, 216] width 63 height 32
click at [205, 220] on div "No" at bounding box center [203, 216] width 63 height 32
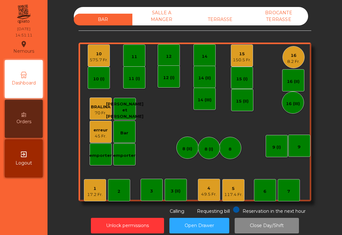
click at [292, 197] on div "7" at bounding box center [289, 190] width 22 height 22
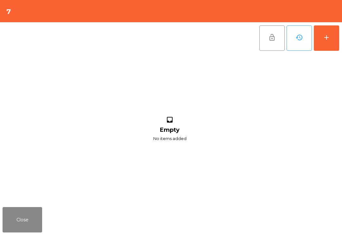
click at [332, 31] on button "add" at bounding box center [326, 37] width 25 height 25
click at [321, 38] on button "add" at bounding box center [326, 37] width 25 height 25
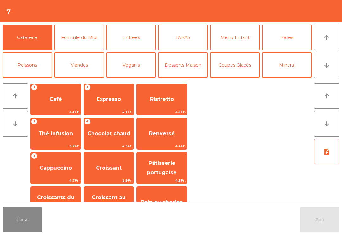
click at [42, 99] on span "Café" at bounding box center [56, 99] width 50 height 17
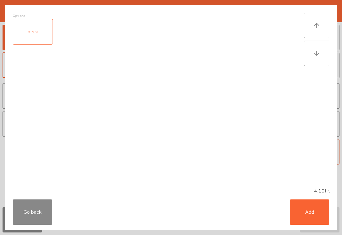
click at [320, 218] on button "Add" at bounding box center [310, 211] width 40 height 25
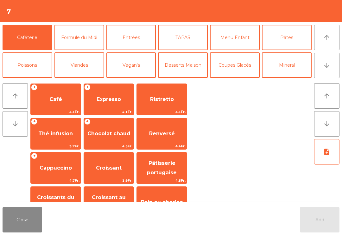
click at [301, 95] on div at bounding box center [252, 140] width 119 height 121
click at [19, 226] on button "Close" at bounding box center [23, 219] width 40 height 25
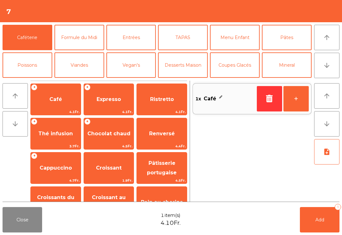
click at [297, 96] on button "+" at bounding box center [296, 98] width 25 height 25
click at [326, 220] on button "Add 2" at bounding box center [320, 219] width 40 height 25
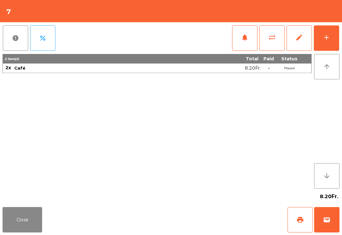
click at [25, 228] on button "Close" at bounding box center [23, 219] width 40 height 25
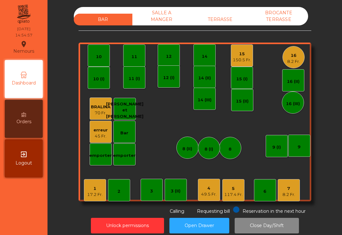
click at [172, 22] on div "SALLE A MANGER" at bounding box center [161, 16] width 59 height 18
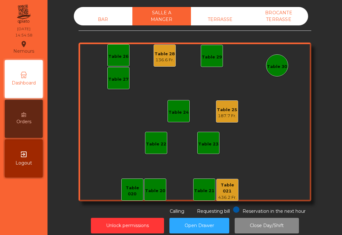
click at [168, 57] on div "136.6 Fr." at bounding box center [165, 60] width 20 height 6
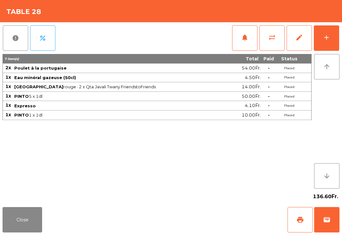
click at [297, 221] on span "print" at bounding box center [301, 219] width 8 height 8
click at [17, 226] on button "Close" at bounding box center [23, 219] width 40 height 25
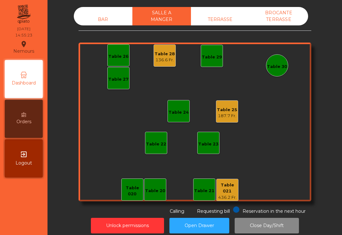
click at [169, 49] on div "Table 28 136.6 Fr." at bounding box center [165, 55] width 20 height 15
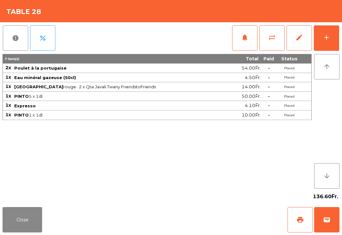
click at [332, 216] on button "wallet" at bounding box center [326, 219] width 25 height 25
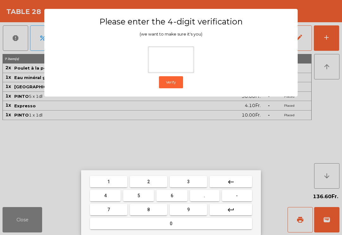
type input "*"
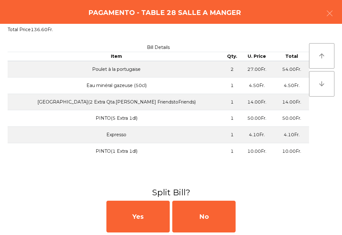
click at [199, 218] on div "No" at bounding box center [203, 216] width 63 height 32
click at [208, 219] on div "MB" at bounding box center [203, 216] width 63 height 32
click at [213, 216] on div "No" at bounding box center [203, 216] width 63 height 32
click at [214, 215] on div "No" at bounding box center [203, 216] width 63 height 32
click at [216, 215] on div "No" at bounding box center [203, 216] width 63 height 32
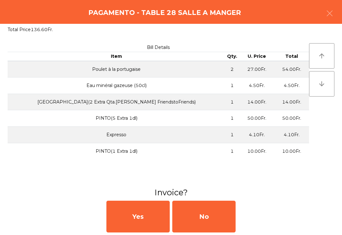
click at [210, 212] on div "No" at bounding box center [203, 216] width 63 height 32
click at [202, 217] on div "No" at bounding box center [203, 216] width 63 height 32
click at [203, 218] on div "No" at bounding box center [203, 216] width 63 height 32
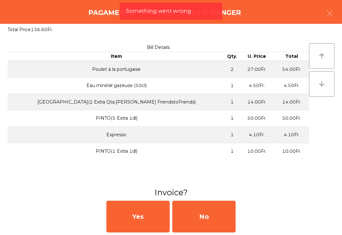
click at [198, 216] on div "No" at bounding box center [203, 216] width 63 height 32
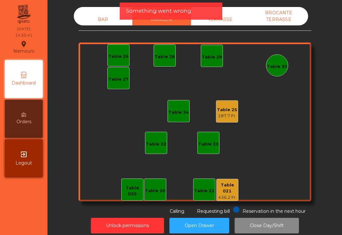
click at [227, 111] on div "Table 25" at bounding box center [227, 109] width 20 height 6
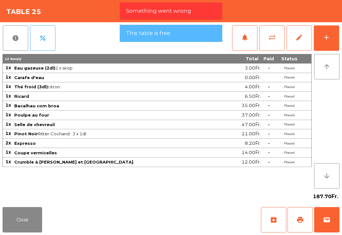
click at [334, 35] on button "add" at bounding box center [326, 37] width 25 height 25
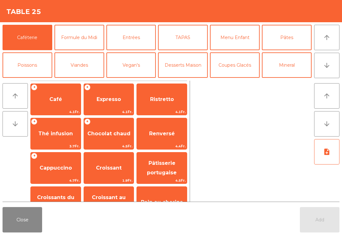
click at [29, 223] on button "Close" at bounding box center [23, 219] width 40 height 25
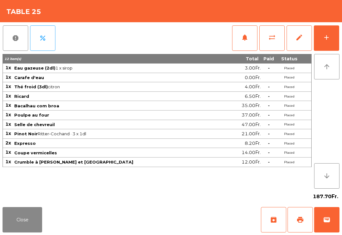
click at [339, 227] on button "wallet" at bounding box center [326, 219] width 25 height 25
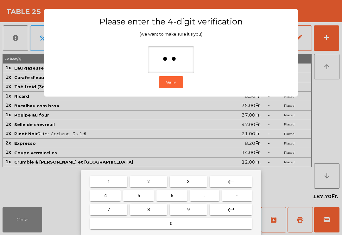
type input "***"
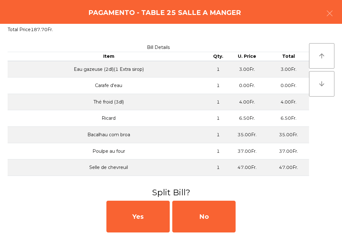
click at [214, 216] on div "No" at bounding box center [203, 216] width 63 height 32
click at [205, 217] on div "MB" at bounding box center [203, 216] width 63 height 32
click at [208, 213] on div "No" at bounding box center [203, 216] width 63 height 32
click at [206, 211] on div "No" at bounding box center [203, 216] width 63 height 32
click at [200, 214] on div "No" at bounding box center [203, 216] width 63 height 32
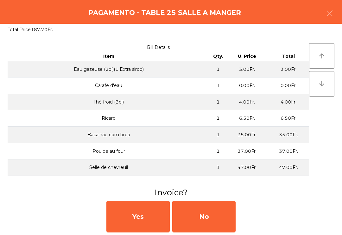
click at [198, 214] on div "No" at bounding box center [203, 216] width 63 height 32
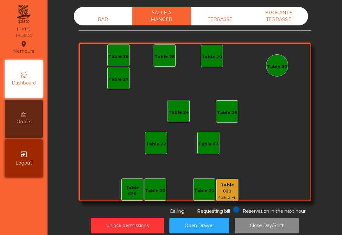
click at [98, 25] on div "BAR" at bounding box center [103, 20] width 59 height 12
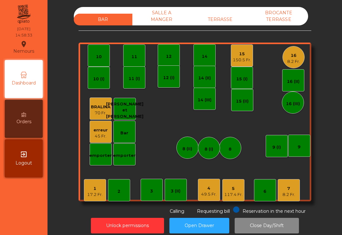
click at [301, 147] on div "9" at bounding box center [299, 147] width 3 height 6
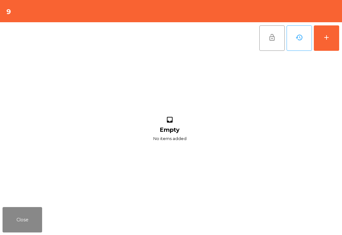
click at [329, 32] on button "add" at bounding box center [326, 37] width 25 height 25
click at [327, 40] on div "add" at bounding box center [327, 38] width 8 height 8
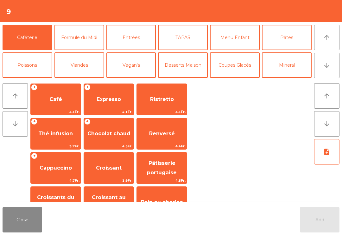
click at [118, 168] on span "Croissant" at bounding box center [109, 167] width 26 height 6
click at [62, 168] on span "Cappuccino" at bounding box center [56, 167] width 32 height 6
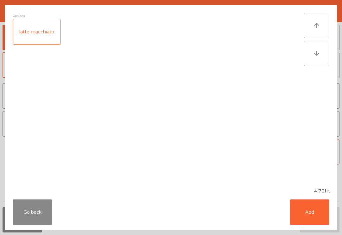
click at [48, 36] on div "latte macchiato" at bounding box center [37, 31] width 48 height 25
click at [305, 219] on button "Add" at bounding box center [310, 211] width 40 height 25
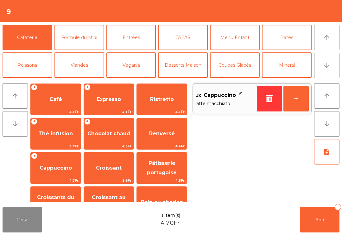
click at [62, 94] on span "Café" at bounding box center [56, 99] width 50 height 17
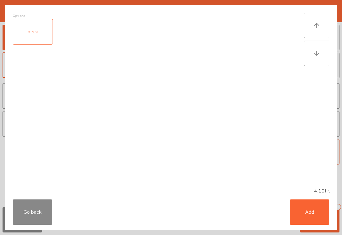
click at [304, 208] on button "Add" at bounding box center [310, 211] width 40 height 25
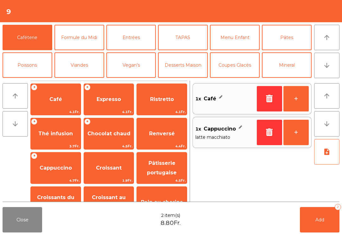
click at [162, 160] on span "Pâtisserie portugaise" at bounding box center [162, 168] width 30 height 16
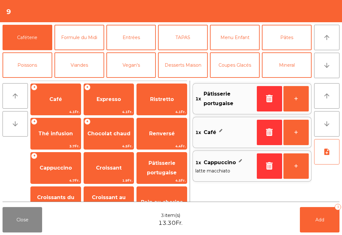
click at [334, 221] on button "Add 3" at bounding box center [320, 219] width 40 height 25
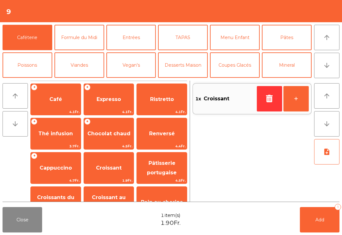
click at [11, 231] on button "Close" at bounding box center [23, 219] width 40 height 25
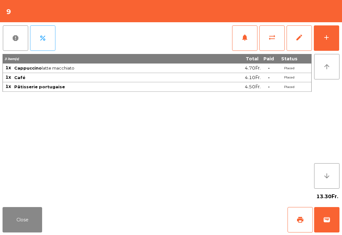
click at [11, 220] on button "Close" at bounding box center [23, 219] width 40 height 25
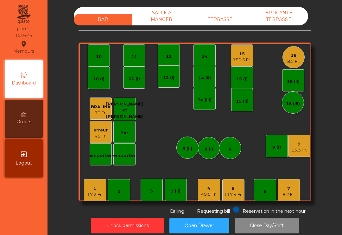
click at [97, 200] on div "1 17.2 Fr." at bounding box center [95, 190] width 22 height 22
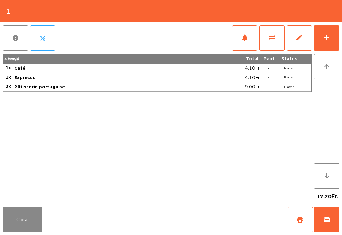
click at [294, 218] on button "print" at bounding box center [300, 219] width 25 height 25
click at [22, 229] on button "Close" at bounding box center [23, 219] width 40 height 25
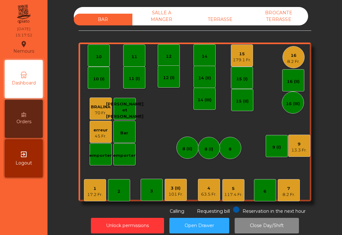
click at [207, 24] on div "TERRASSE" at bounding box center [220, 20] width 59 height 12
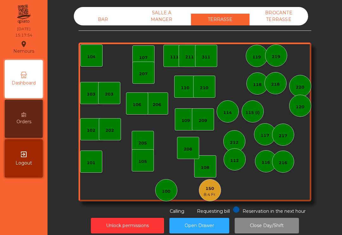
click at [208, 188] on div "150" at bounding box center [210, 188] width 13 height 6
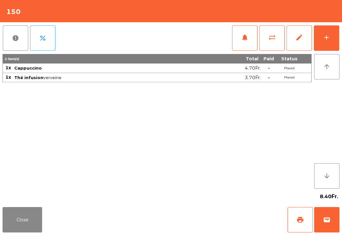
click at [332, 220] on button "wallet" at bounding box center [326, 219] width 25 height 25
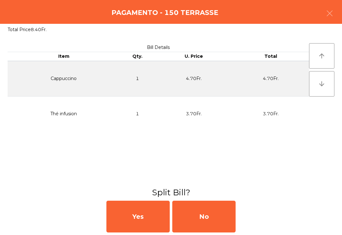
click at [207, 220] on div "No" at bounding box center [203, 216] width 63 height 32
click at [202, 220] on div "MB" at bounding box center [203, 216] width 63 height 32
click at [194, 219] on div "No" at bounding box center [203, 216] width 63 height 32
click at [192, 216] on div "Unlock permissions Open Drawer Close Day/Shift" at bounding box center [195, 225] width 278 height 22
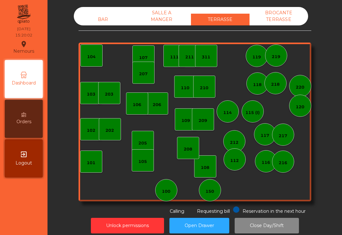
click at [100, 22] on div "BAR" at bounding box center [103, 20] width 59 height 12
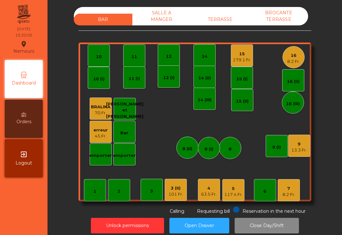
click at [229, 193] on div "117.4 Fr." at bounding box center [233, 194] width 18 height 6
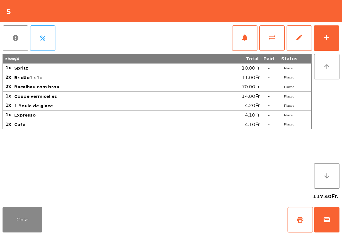
click at [10, 217] on button "Close" at bounding box center [23, 219] width 40 height 25
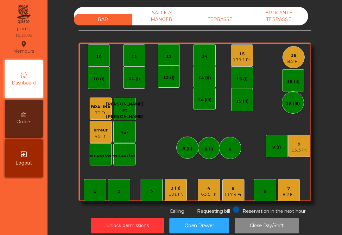
click at [207, 195] on div "63.5 Fr." at bounding box center [209, 194] width 16 height 6
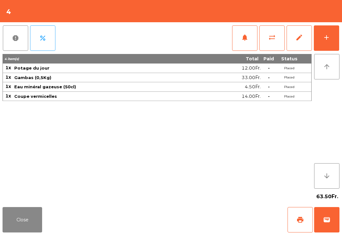
click at [324, 43] on button "add" at bounding box center [326, 37] width 25 height 25
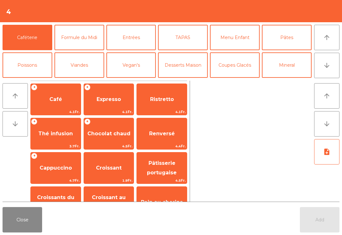
click at [293, 74] on button "Mineral" at bounding box center [287, 64] width 50 height 25
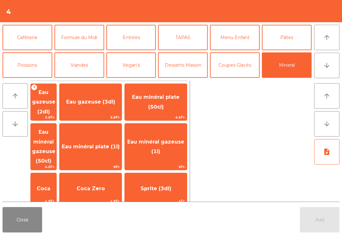
click at [55, 137] on span "Eau minéral gazeuse (50cl)" at bounding box center [43, 146] width 23 height 35
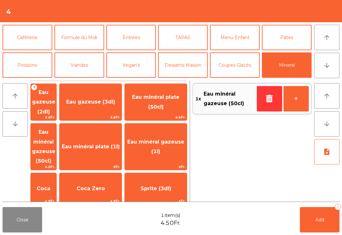
click at [316, 222] on button "Add 1" at bounding box center [320, 219] width 40 height 25
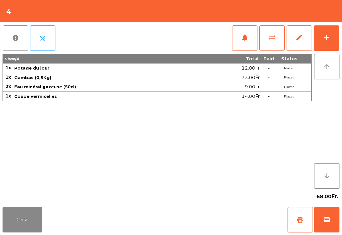
click at [19, 225] on button "Close" at bounding box center [23, 219] width 40 height 25
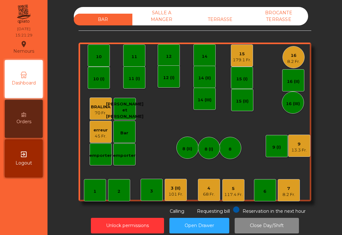
click at [139, 57] on div "11" at bounding box center [134, 55] width 22 height 22
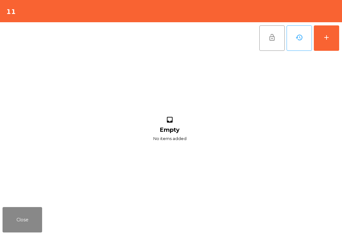
click at [318, 46] on button "add" at bounding box center [326, 37] width 25 height 25
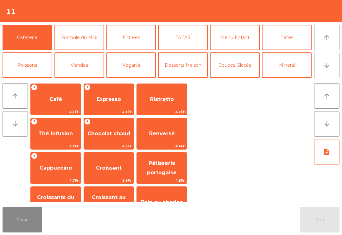
click at [64, 100] on span "Café" at bounding box center [56, 99] width 50 height 17
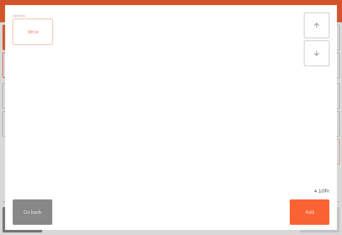
click at [324, 223] on button "Add" at bounding box center [310, 211] width 40 height 25
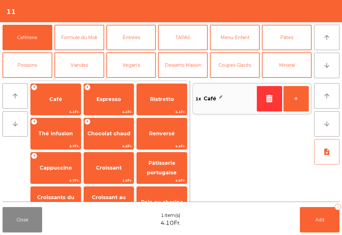
click at [301, 95] on button "+" at bounding box center [296, 98] width 25 height 25
click at [298, 52] on button "Mineral" at bounding box center [287, 64] width 50 height 25
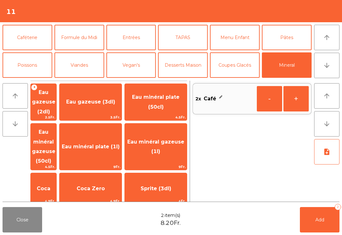
click at [50, 137] on span "Eau minéral gazeuse (50cl)" at bounding box center [43, 146] width 23 height 35
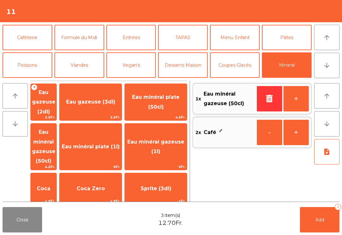
click at [316, 216] on button "Add 3" at bounding box center [320, 219] width 40 height 25
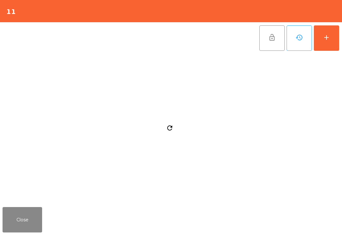
click at [26, 209] on button "Close" at bounding box center [23, 219] width 40 height 25
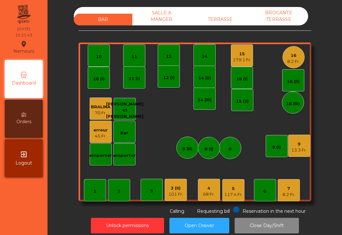
click at [301, 147] on div "13.3 Fr." at bounding box center [300, 150] width 16 height 6
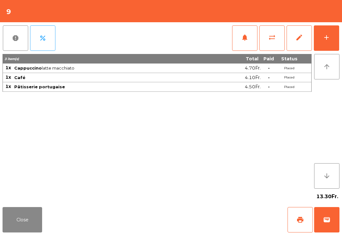
click at [339, 215] on button "wallet" at bounding box center [326, 219] width 25 height 25
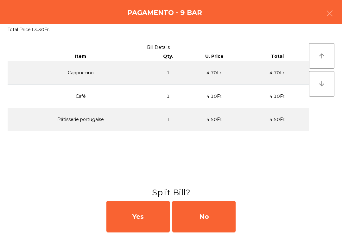
click at [213, 211] on div "No" at bounding box center [203, 216] width 63 height 32
click at [218, 215] on div "MB" at bounding box center [203, 216] width 63 height 32
click at [222, 215] on div "No" at bounding box center [203, 216] width 63 height 32
click at [219, 210] on div "No" at bounding box center [203, 216] width 63 height 32
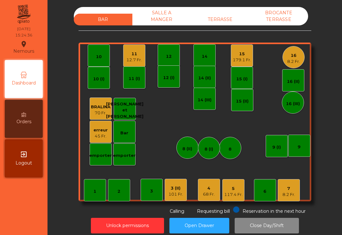
click at [257, 186] on div "6" at bounding box center [265, 190] width 22 height 22
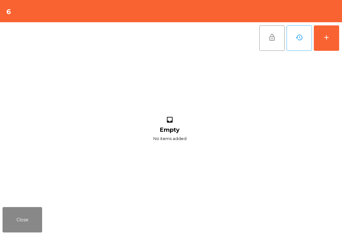
click at [335, 29] on button "add" at bounding box center [326, 37] width 25 height 25
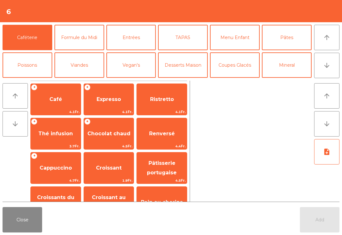
click at [52, 169] on span "Cappuccino" at bounding box center [56, 167] width 32 height 6
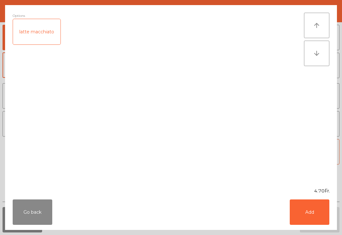
click at [329, 210] on button "Add" at bounding box center [310, 211] width 40 height 25
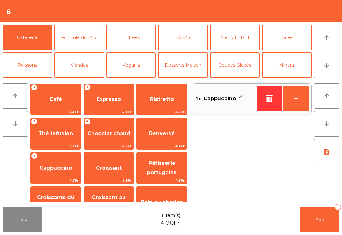
click at [118, 138] on span "Chocolat chaud" at bounding box center [109, 133] width 50 height 17
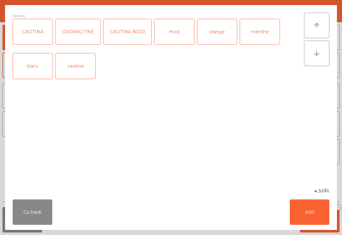
click at [329, 211] on button "Add" at bounding box center [310, 211] width 40 height 25
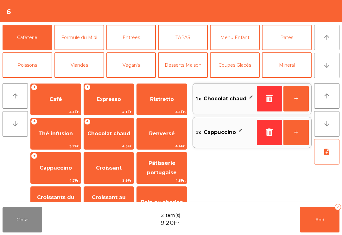
click at [293, 70] on button "Mineral" at bounding box center [287, 64] width 50 height 25
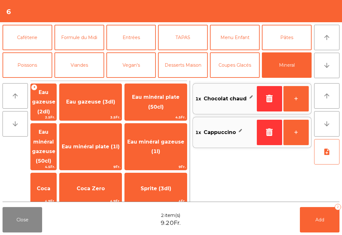
click at [56, 180] on span "Coca" at bounding box center [44, 188] width 26 height 17
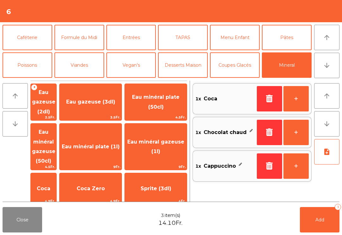
click at [325, 230] on button "Add 3" at bounding box center [320, 219] width 40 height 25
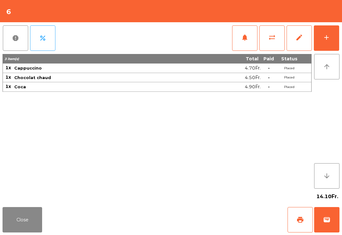
click at [35, 228] on button "Close" at bounding box center [23, 219] width 40 height 25
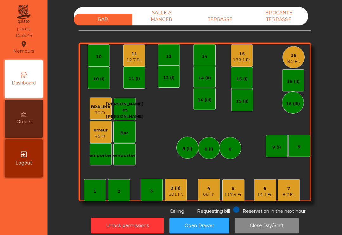
click at [176, 190] on div "3 (II)" at bounding box center [176, 188] width 15 height 6
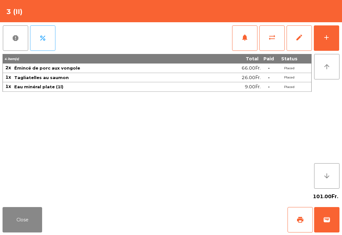
click at [322, 40] on button "add" at bounding box center [326, 37] width 25 height 25
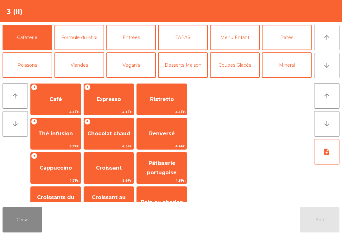
scroll to position [11, 0]
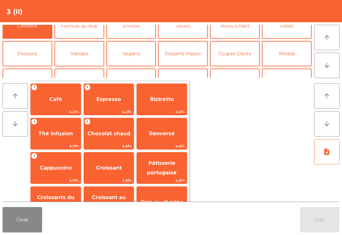
click at [291, 68] on button "Apéritifs" at bounding box center [287, 80] width 50 height 25
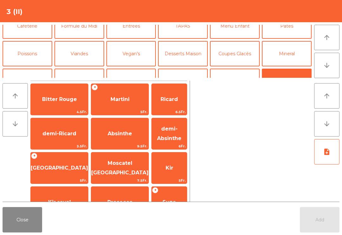
scroll to position [36, 0]
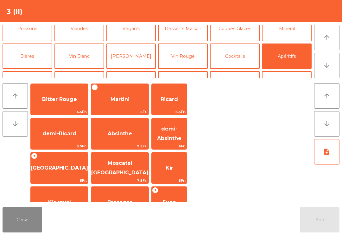
click at [58, 169] on span "[GEOGRAPHIC_DATA]" at bounding box center [59, 167] width 57 height 6
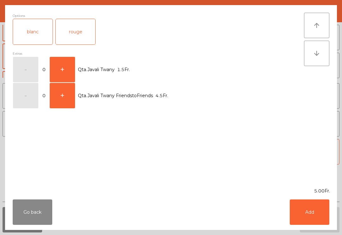
click at [22, 228] on div "Go back Add" at bounding box center [171, 211] width 332 height 35
click at [70, 100] on button "+" at bounding box center [62, 95] width 25 height 25
click at [305, 218] on button "Add" at bounding box center [310, 211] width 40 height 25
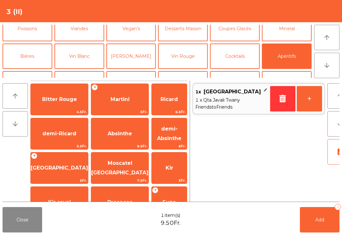
click at [298, 103] on button "+" at bounding box center [309, 98] width 25 height 25
click at [325, 224] on button "Add 2" at bounding box center [320, 219] width 40 height 25
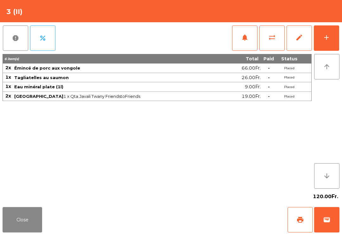
click at [14, 231] on button "Close" at bounding box center [23, 219] width 40 height 25
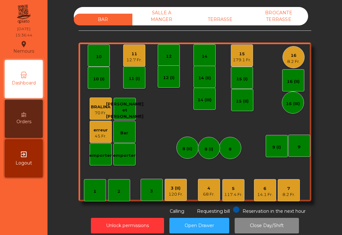
click at [178, 188] on div "3 (II)" at bounding box center [176, 188] width 15 height 6
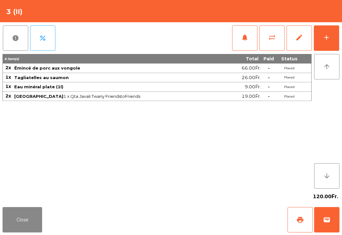
click at [331, 35] on button "add" at bounding box center [326, 37] width 25 height 25
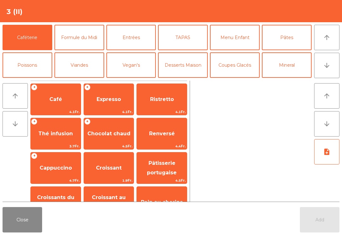
click at [28, 213] on button "Close" at bounding box center [23, 219] width 40 height 25
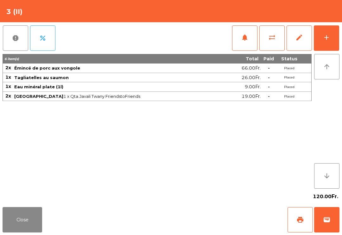
click at [14, 221] on button "Close" at bounding box center [23, 219] width 40 height 25
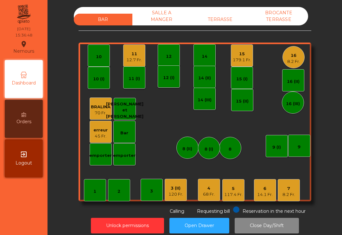
click at [141, 55] on div "11" at bounding box center [134, 54] width 16 height 6
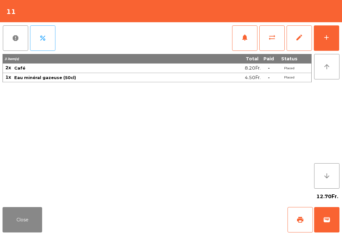
click at [339, 32] on button "add" at bounding box center [326, 37] width 25 height 25
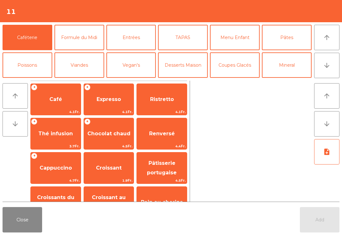
click at [186, 68] on button "Desserts Maison" at bounding box center [183, 64] width 50 height 25
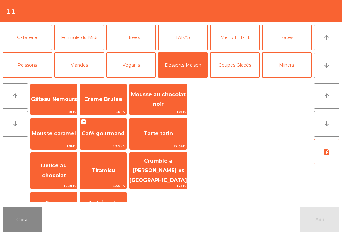
click at [173, 106] on span "Mousse au chocolat noir" at bounding box center [158, 99] width 55 height 16
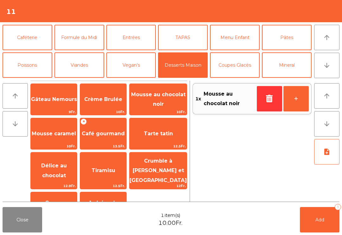
click at [325, 221] on button "Add 1" at bounding box center [320, 219] width 40 height 25
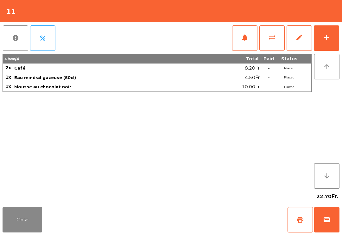
click at [24, 229] on button "Close" at bounding box center [23, 219] width 40 height 25
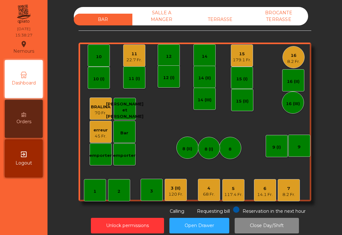
click at [209, 192] on div "68 Fr." at bounding box center [209, 194] width 12 height 6
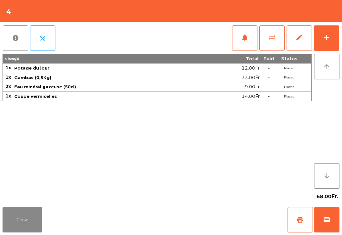
click at [307, 219] on button "print" at bounding box center [300, 219] width 25 height 25
click at [28, 224] on button "Close" at bounding box center [23, 219] width 40 height 25
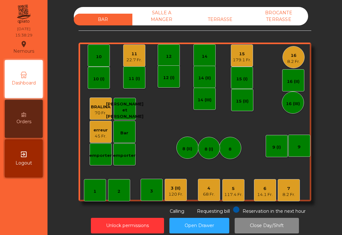
click at [241, 190] on div "5" at bounding box center [233, 188] width 18 height 6
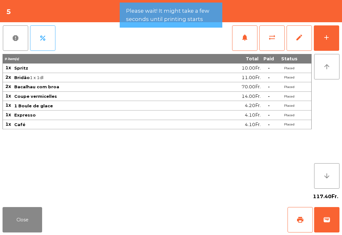
click at [296, 220] on button "print" at bounding box center [300, 219] width 25 height 25
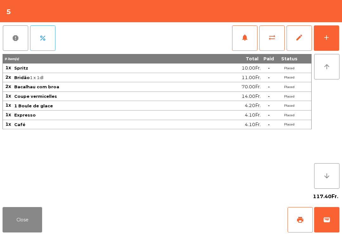
click at [32, 219] on button "Close" at bounding box center [23, 219] width 40 height 25
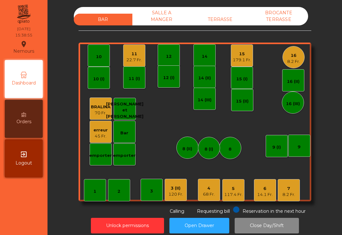
click at [195, 188] on div "1 2 3 4 68 Fr. 5 117.4 Fr. 6 14.1 Fr. 7 8.2 Fr. 8 9 10 11 22.7 Fr. 12 14 15 179…" at bounding box center [195, 121] width 233 height 158
click at [201, 190] on div "4 68 Fr." at bounding box center [209, 189] width 22 height 22
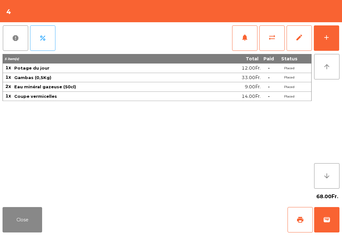
click at [31, 223] on button "Close" at bounding box center [23, 219] width 40 height 25
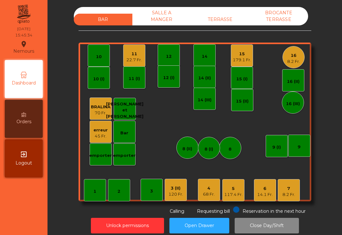
click at [300, 144] on div "9" at bounding box center [299, 147] width 3 height 6
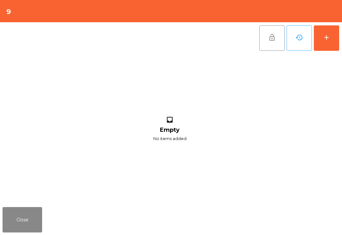
click at [330, 36] on div "add" at bounding box center [327, 38] width 8 height 8
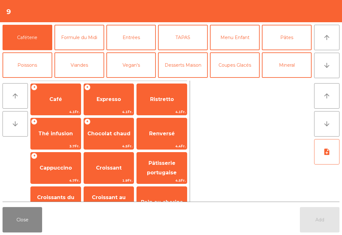
click at [67, 132] on span "Thé infusion" at bounding box center [55, 133] width 35 height 6
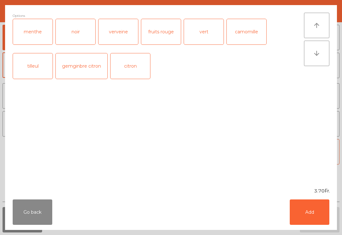
click at [321, 211] on button "Add" at bounding box center [310, 211] width 40 height 25
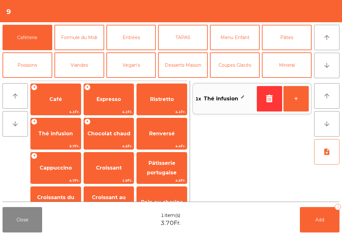
click at [301, 96] on button "+" at bounding box center [296, 98] width 25 height 25
click at [304, 95] on button "+" at bounding box center [296, 98] width 25 height 25
click at [291, 66] on button "Mineral" at bounding box center [287, 64] width 50 height 25
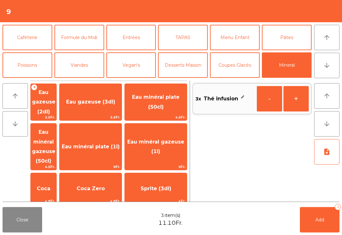
scroll to position [64, 0]
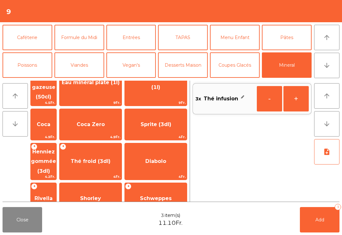
click at [119, 219] on span "[DEMOGRAPHIC_DATA] de pomme" at bounding box center [91, 232] width 62 height 27
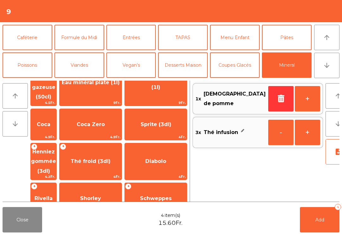
click at [328, 207] on button "Add 4" at bounding box center [320, 219] width 40 height 25
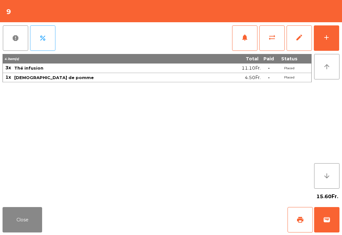
click at [28, 224] on button "Close" at bounding box center [23, 219] width 40 height 25
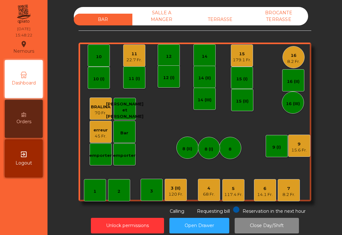
click at [241, 59] on div "179.1 Fr." at bounding box center [242, 60] width 18 height 6
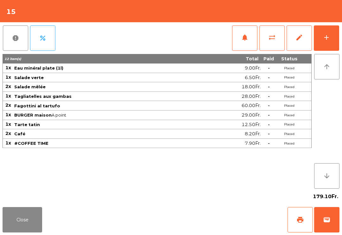
click at [296, 228] on button "print" at bounding box center [300, 219] width 25 height 25
click at [22, 228] on button "Close" at bounding box center [23, 219] width 40 height 25
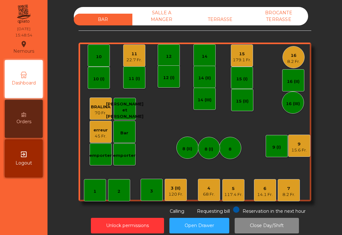
click at [294, 200] on div "7 8.2 Fr." at bounding box center [289, 190] width 22 height 22
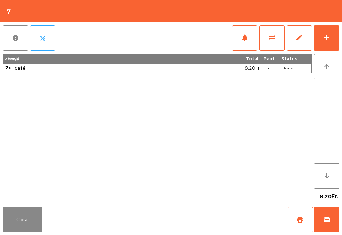
click at [34, 220] on button "Close" at bounding box center [23, 219] width 40 height 25
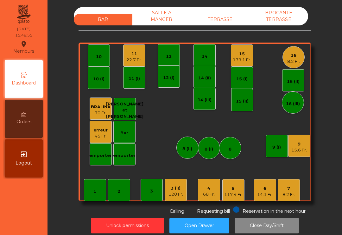
click at [259, 193] on div "14.1 Fr." at bounding box center [265, 194] width 16 height 6
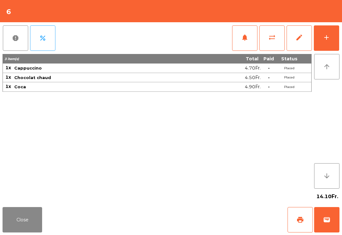
click at [301, 220] on span "print" at bounding box center [301, 219] width 8 height 8
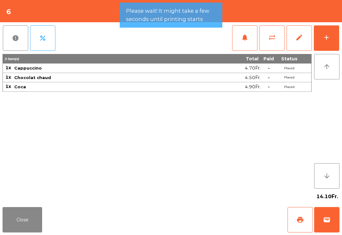
click at [26, 223] on button "Close" at bounding box center [23, 219] width 40 height 25
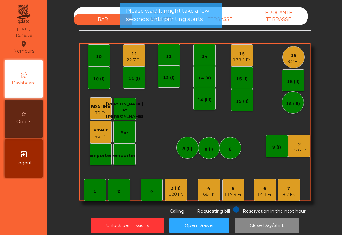
click at [105, 187] on div "1" at bounding box center [95, 190] width 22 height 22
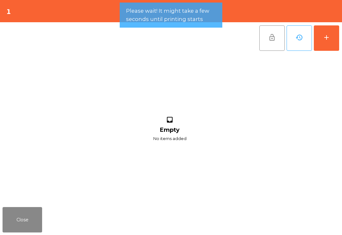
click at [331, 38] on button "add" at bounding box center [326, 37] width 25 height 25
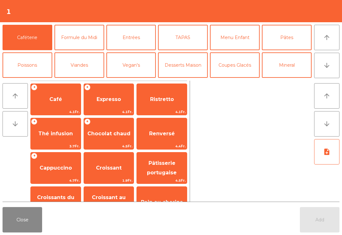
click at [52, 91] on span "Café" at bounding box center [56, 99] width 50 height 17
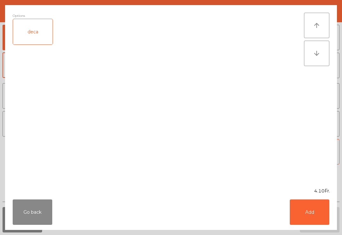
click at [318, 209] on button "Add" at bounding box center [310, 211] width 40 height 25
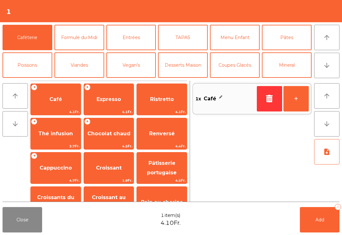
click at [305, 102] on button "+" at bounding box center [296, 98] width 25 height 25
click at [316, 212] on button "Add 2" at bounding box center [320, 219] width 40 height 25
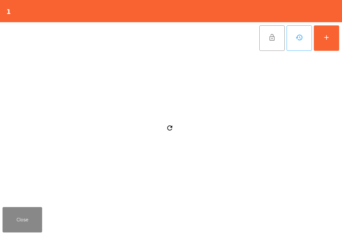
click at [26, 227] on button "Close" at bounding box center [23, 219] width 40 height 25
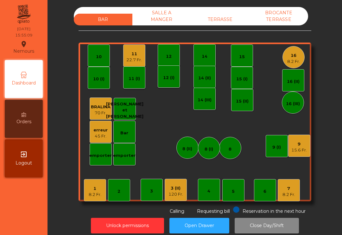
click at [130, 61] on div "22.7 Fr." at bounding box center [134, 60] width 16 height 6
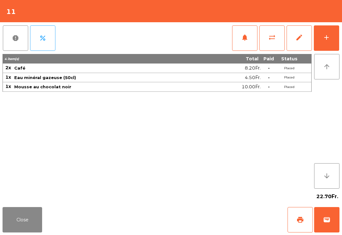
click at [301, 227] on button "print" at bounding box center [300, 219] width 25 height 25
click at [326, 219] on span "wallet" at bounding box center [327, 219] width 8 height 8
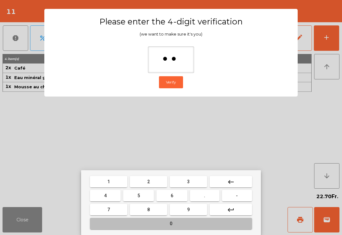
type input "***"
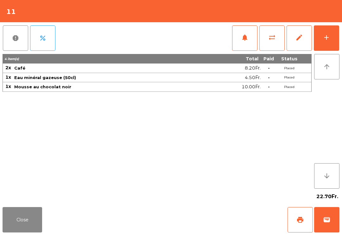
click at [206, 219] on div "Close print wallet" at bounding box center [171, 219] width 342 height 30
click at [216, 218] on div "Close print wallet" at bounding box center [171, 219] width 342 height 30
click at [213, 216] on div "Close print wallet" at bounding box center [171, 219] width 342 height 30
click at [207, 219] on div "Close print wallet" at bounding box center [171, 219] width 342 height 30
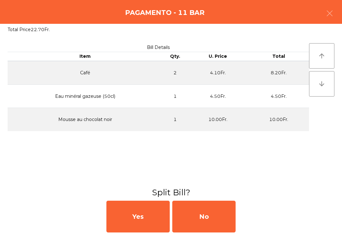
click at [211, 219] on div "No" at bounding box center [203, 216] width 63 height 32
click at [212, 219] on div "MB" at bounding box center [203, 216] width 63 height 32
click at [215, 223] on div "No" at bounding box center [203, 216] width 63 height 32
click at [212, 223] on div "No" at bounding box center [203, 216] width 63 height 32
click at [214, 225] on div "No" at bounding box center [203, 216] width 63 height 32
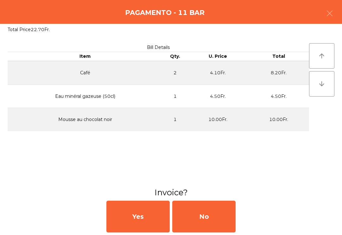
click at [215, 222] on div "No" at bounding box center [203, 216] width 63 height 32
click at [225, 218] on div "No" at bounding box center [203, 216] width 63 height 32
click at [242, 228] on div "Yes No" at bounding box center [171, 216] width 342 height 37
click at [241, 228] on div "Yes No" at bounding box center [171, 216] width 342 height 37
click at [235, 231] on div "No" at bounding box center [203, 216] width 63 height 32
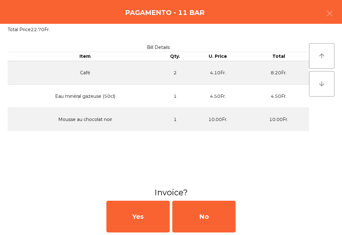
click at [223, 231] on div "No" at bounding box center [203, 216] width 63 height 32
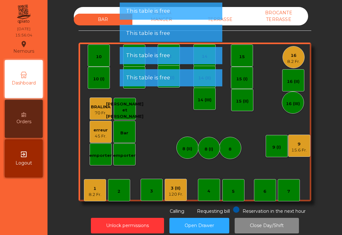
click at [229, 228] on button "Open Drawer" at bounding box center [200, 225] width 60 height 16
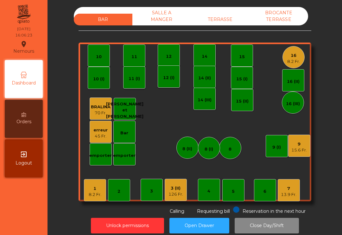
click at [230, 18] on div "TERRASSE" at bounding box center [220, 20] width 59 height 12
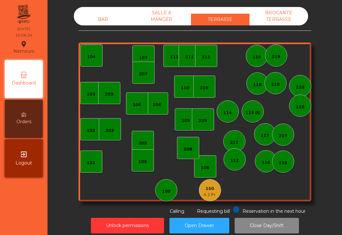
click at [211, 189] on div "150" at bounding box center [210, 188] width 13 height 6
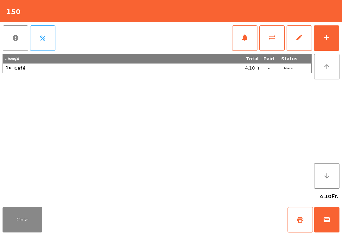
click at [332, 219] on button "wallet" at bounding box center [326, 219] width 25 height 25
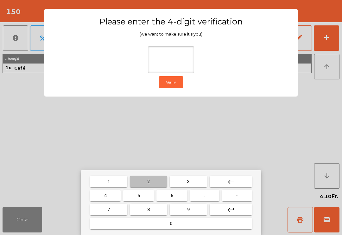
type input "*"
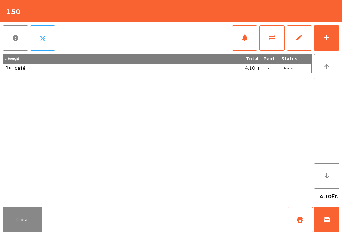
click at [226, 219] on div "Close print wallet" at bounding box center [171, 219] width 342 height 30
click at [232, 216] on div "Close print wallet" at bounding box center [171, 219] width 342 height 30
click at [218, 219] on div "Close print wallet" at bounding box center [171, 219] width 342 height 30
click at [205, 215] on div "Close print wallet" at bounding box center [171, 219] width 342 height 30
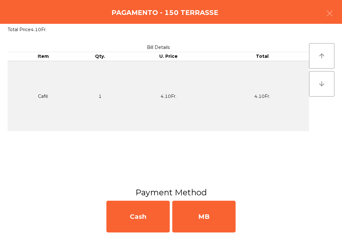
click at [207, 221] on div "MB" at bounding box center [203, 216] width 63 height 32
click at [202, 216] on div "No" at bounding box center [203, 216] width 63 height 32
click at [211, 214] on div "No" at bounding box center [203, 216] width 63 height 32
click at [214, 215] on div "No" at bounding box center [203, 216] width 63 height 32
click at [215, 218] on div "No" at bounding box center [203, 216] width 63 height 32
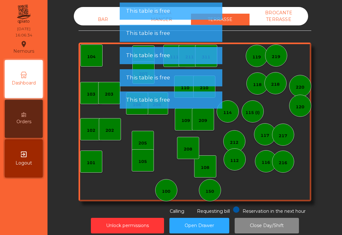
click at [94, 14] on div "BAR" at bounding box center [103, 20] width 59 height 12
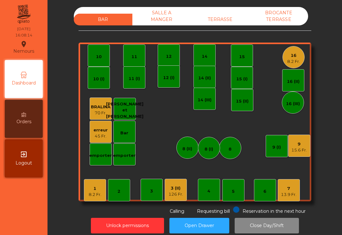
click at [300, 183] on div "7 13.9 Fr." at bounding box center [289, 190] width 22 height 22
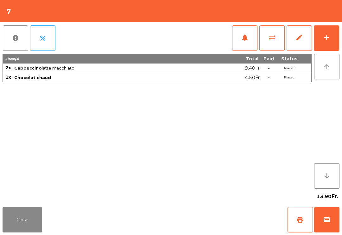
scroll to position [0, 0]
click at [330, 37] on div "add" at bounding box center [327, 38] width 8 height 8
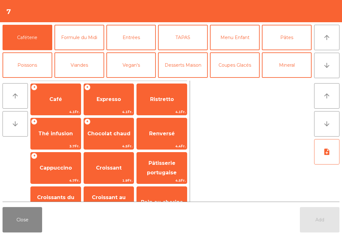
click at [188, 68] on button "Desserts Maison" at bounding box center [183, 64] width 50 height 25
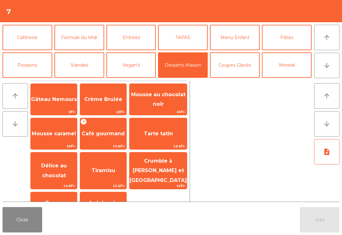
click at [163, 137] on span "Tarte tatin" at bounding box center [158, 133] width 57 height 17
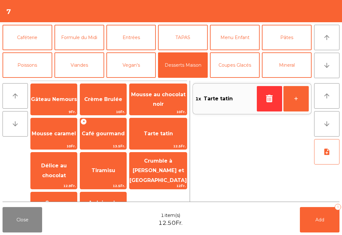
click at [168, 133] on span "Tarte tatin" at bounding box center [158, 133] width 29 height 6
click at [40, 39] on button "Caféterie" at bounding box center [28, 37] width 50 height 25
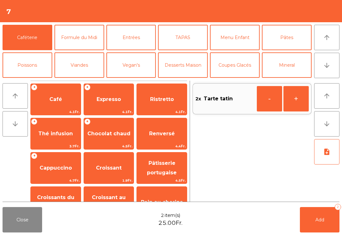
click at [166, 170] on span "Pâtisserie portugaise" at bounding box center [162, 168] width 30 height 16
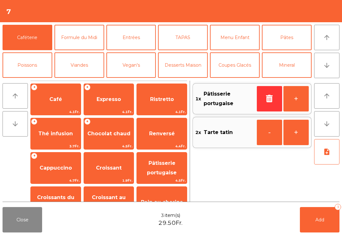
click at [324, 221] on span "Add" at bounding box center [320, 219] width 9 height 6
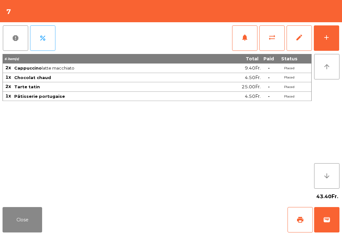
click at [22, 221] on button "Close" at bounding box center [23, 219] width 40 height 25
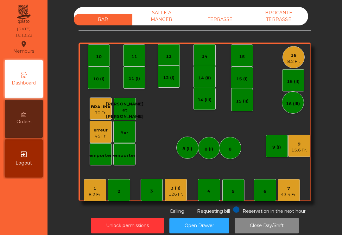
click at [198, 189] on div "4" at bounding box center [209, 189] width 22 height 22
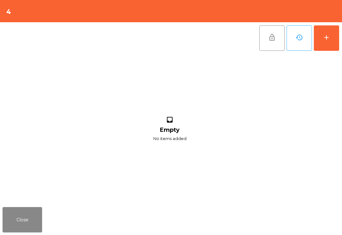
click at [327, 43] on button "add" at bounding box center [326, 37] width 25 height 25
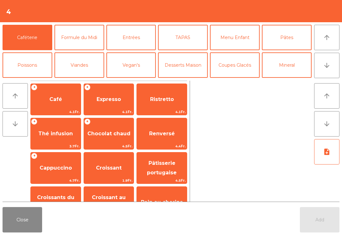
click at [66, 136] on span "Thé infusion" at bounding box center [55, 133] width 35 height 6
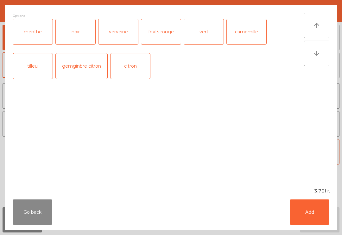
click at [36, 32] on div "menthe" at bounding box center [33, 31] width 40 height 25
click at [302, 215] on button "Add" at bounding box center [310, 211] width 40 height 25
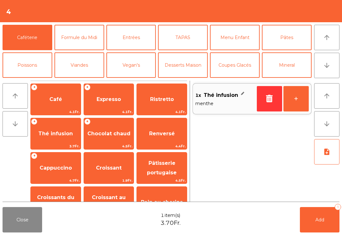
click at [132, 80] on button "[PERSON_NAME]" at bounding box center [131, 92] width 50 height 25
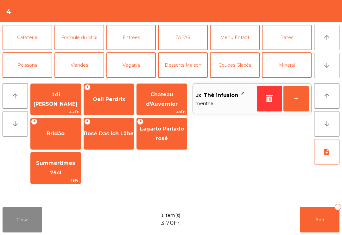
scroll to position [50, 0]
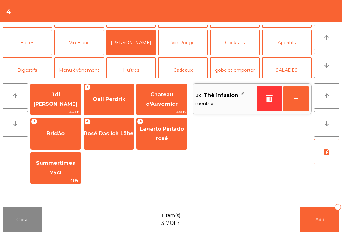
click at [111, 100] on span "Oeil Perdrix" at bounding box center [109, 99] width 32 height 6
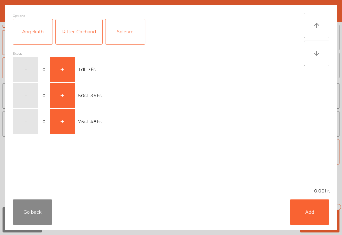
click at [62, 69] on button "+" at bounding box center [62, 69] width 25 height 25
click at [316, 213] on button "Add" at bounding box center [310, 211] width 40 height 25
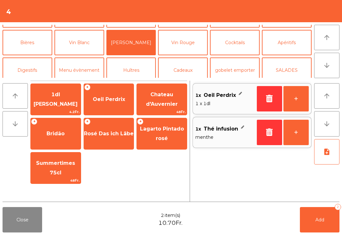
click at [331, 221] on button "Add 2" at bounding box center [320, 219] width 40 height 25
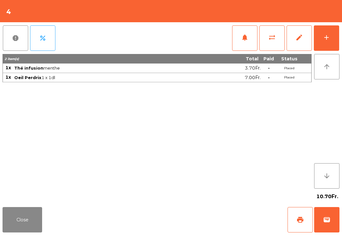
click at [15, 219] on button "Close" at bounding box center [23, 219] width 40 height 25
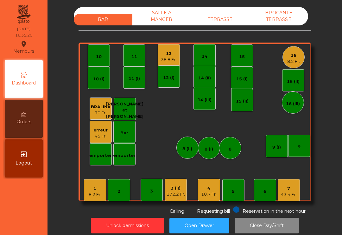
click at [294, 190] on div "7" at bounding box center [289, 188] width 16 height 6
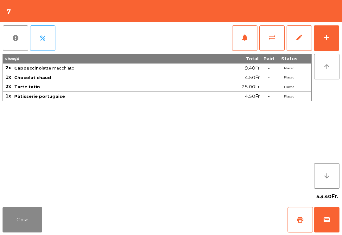
click at [308, 220] on button "print" at bounding box center [300, 219] width 25 height 25
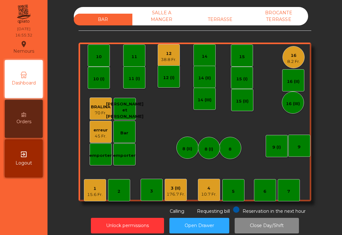
click at [171, 50] on div "12" at bounding box center [169, 53] width 16 height 6
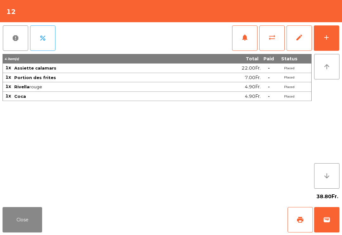
click at [329, 98] on div "arrow_upward arrow_downward" at bounding box center [326, 121] width 28 height 134
click at [325, 49] on button "add" at bounding box center [326, 37] width 25 height 25
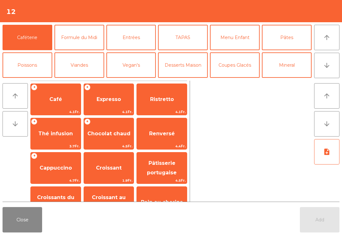
click at [95, 98] on span "Expresso" at bounding box center [109, 99] width 50 height 17
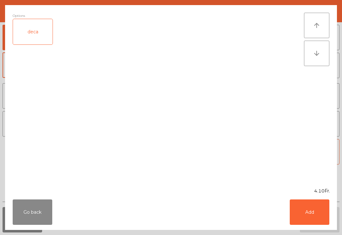
click at [324, 206] on button "Add" at bounding box center [310, 211] width 40 height 25
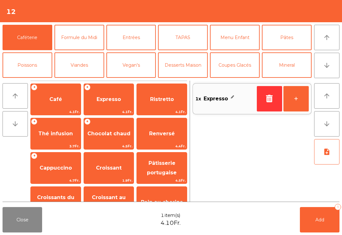
click at [320, 215] on button "Add 1" at bounding box center [320, 219] width 40 height 25
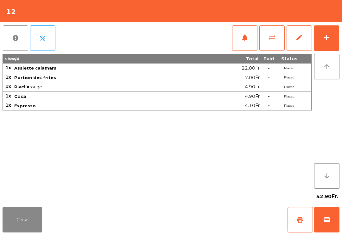
click at [20, 215] on button "Close" at bounding box center [23, 219] width 40 height 25
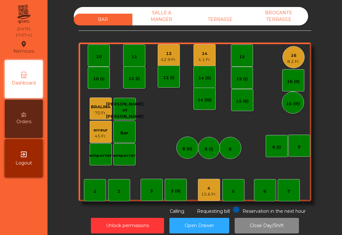
click at [170, 57] on div "42.9 Fr." at bounding box center [169, 59] width 16 height 6
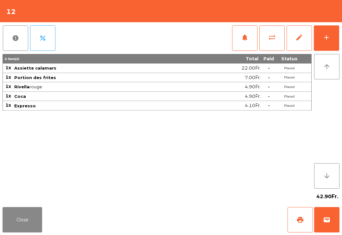
click at [302, 219] on span "print" at bounding box center [301, 219] width 8 height 8
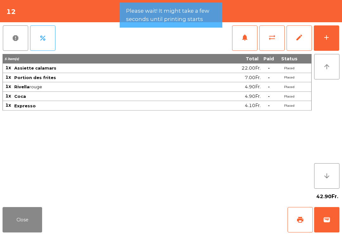
click at [29, 218] on button "Close" at bounding box center [23, 219] width 40 height 25
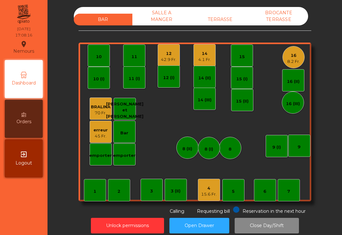
click at [167, 59] on div "42.9 Fr." at bounding box center [169, 59] width 16 height 6
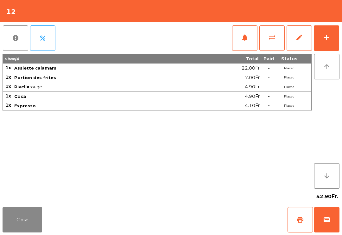
click at [339, 228] on button "wallet" at bounding box center [326, 219] width 25 height 25
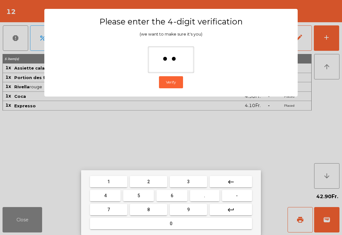
type input "***"
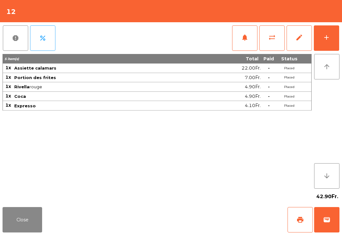
click at [211, 232] on div "Close print wallet" at bounding box center [171, 219] width 342 height 30
click at [211, 221] on div "Close print wallet" at bounding box center [171, 219] width 342 height 30
click at [210, 221] on div "Close print wallet" at bounding box center [171, 219] width 342 height 30
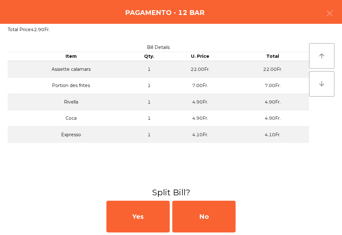
click at [205, 218] on div "No" at bounding box center [203, 216] width 63 height 32
click at [223, 219] on div "No" at bounding box center [203, 216] width 63 height 32
click at [233, 225] on div "No" at bounding box center [203, 216] width 63 height 32
click at [220, 222] on div "No" at bounding box center [203, 216] width 63 height 32
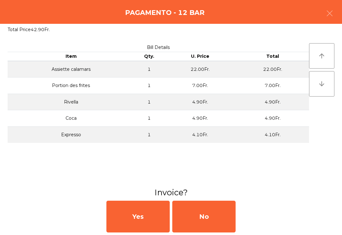
click at [216, 223] on div "No" at bounding box center [203, 216] width 63 height 32
click at [214, 216] on div "No" at bounding box center [203, 216] width 63 height 32
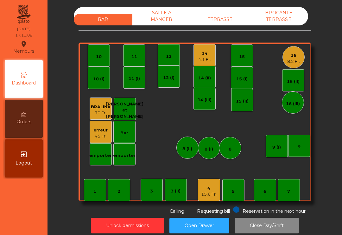
click at [209, 66] on div "14 (II)" at bounding box center [205, 77] width 22 height 22
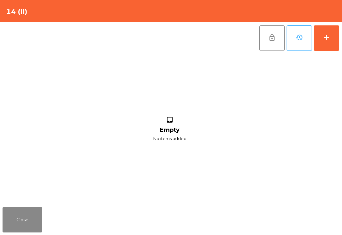
click at [320, 48] on button "add" at bounding box center [326, 37] width 25 height 25
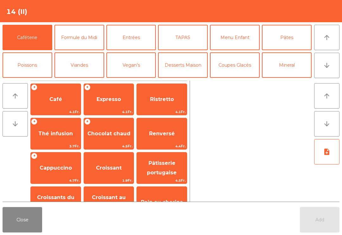
click at [168, 170] on span "Pâtisserie portugaise" at bounding box center [162, 168] width 30 height 16
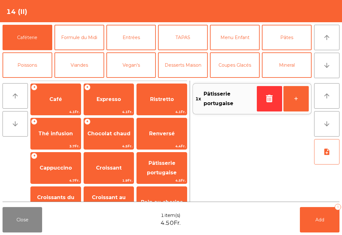
click at [325, 216] on button "Add 1" at bounding box center [320, 219] width 40 height 25
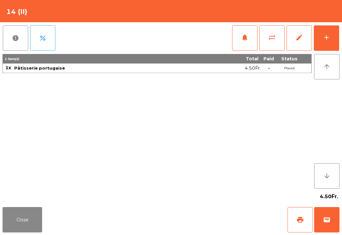
click at [23, 228] on button "Close" at bounding box center [23, 219] width 40 height 25
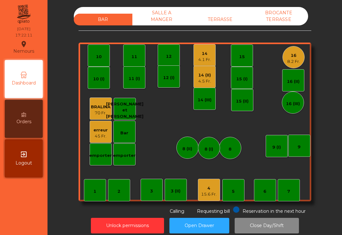
click at [203, 82] on div "4.5 Fr." at bounding box center [204, 81] width 13 height 6
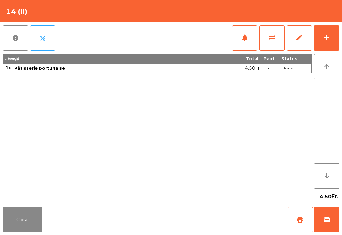
click at [270, 45] on button "sync_alt" at bounding box center [272, 37] width 25 height 25
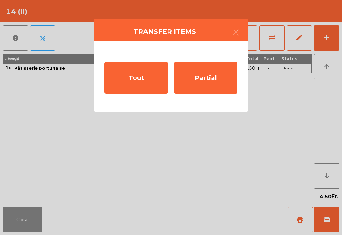
click at [147, 83] on div "Tout" at bounding box center [136, 78] width 63 height 32
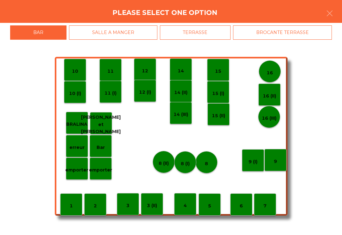
click at [183, 69] on p "14" at bounding box center [181, 70] width 6 height 7
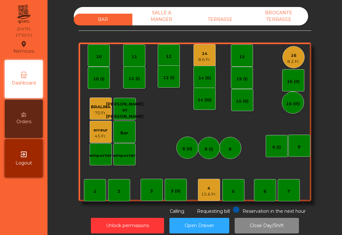
click at [207, 190] on div "4" at bounding box center [209, 188] width 16 height 6
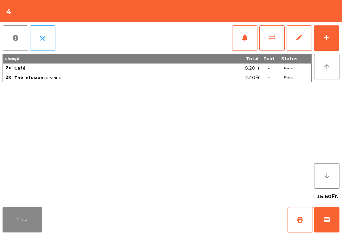
click at [337, 231] on button "wallet" at bounding box center [326, 219] width 25 height 25
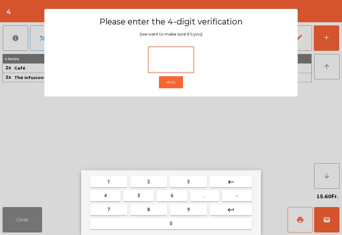
click at [143, 183] on button "2" at bounding box center [148, 181] width 37 height 11
type input "*"
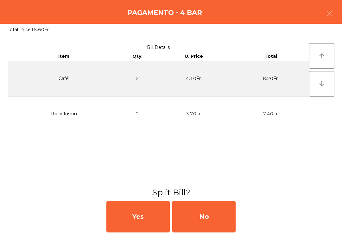
click at [209, 222] on div "No" at bounding box center [203, 216] width 63 height 32
click at [214, 213] on div "No" at bounding box center [203, 216] width 63 height 32
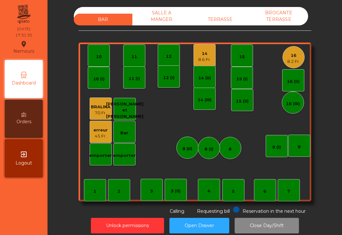
click at [207, 56] on div "14" at bounding box center [204, 53] width 13 height 6
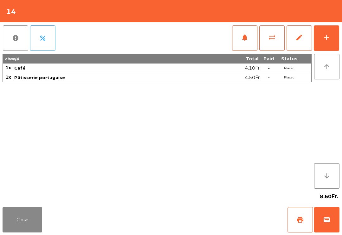
click at [305, 220] on button "print" at bounding box center [300, 219] width 25 height 25
click at [32, 211] on button "Close" at bounding box center [23, 219] width 40 height 25
